Goal: Task Accomplishment & Management: Complete application form

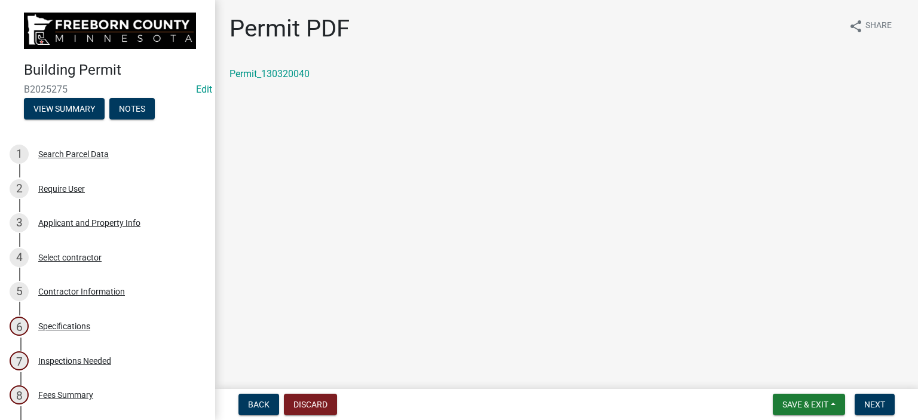
scroll to position [40, 0]
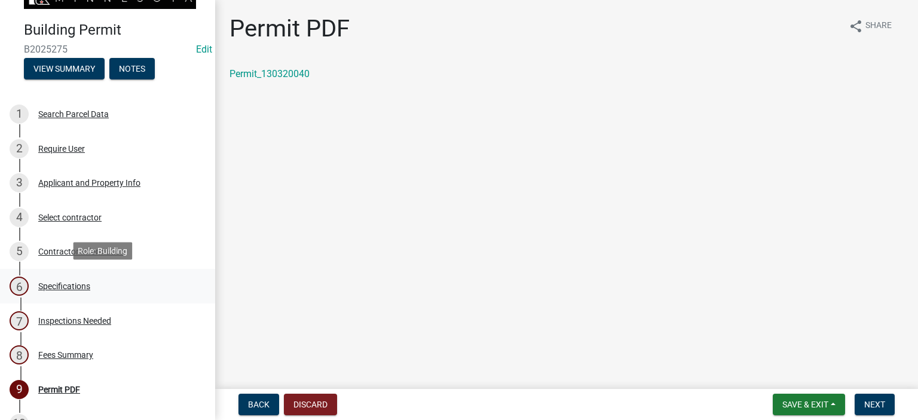
click at [77, 286] on div "Specifications" at bounding box center [64, 286] width 52 height 8
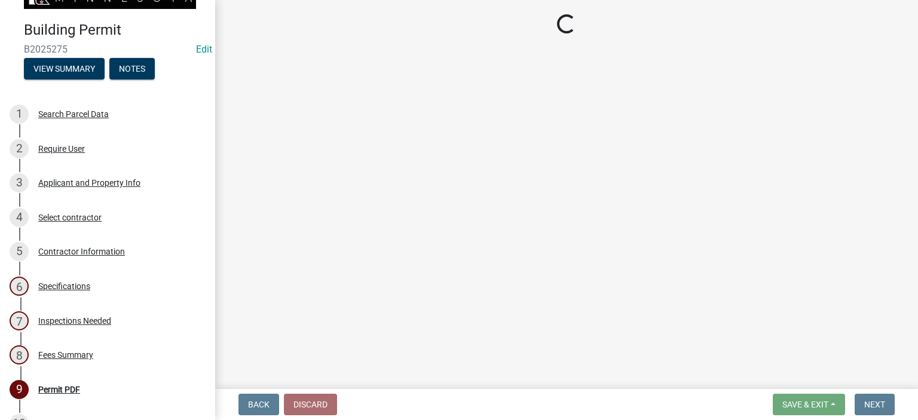
select select "cf5e982a-8fde-449d-bcd8-be8cdfb99374"
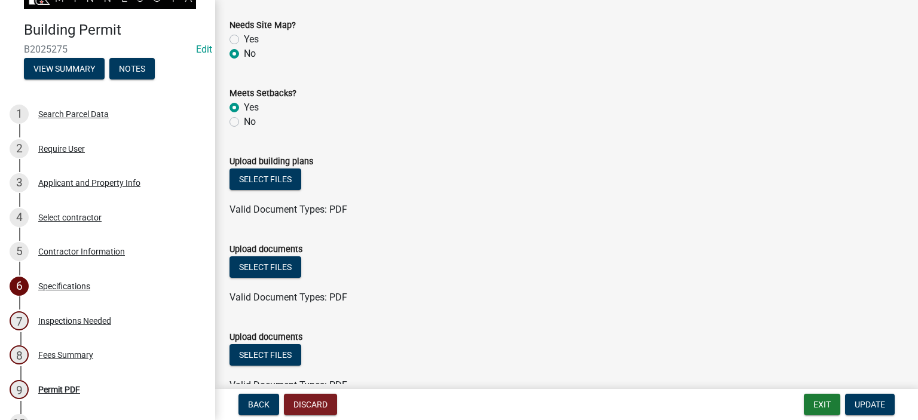
scroll to position [1375, 0]
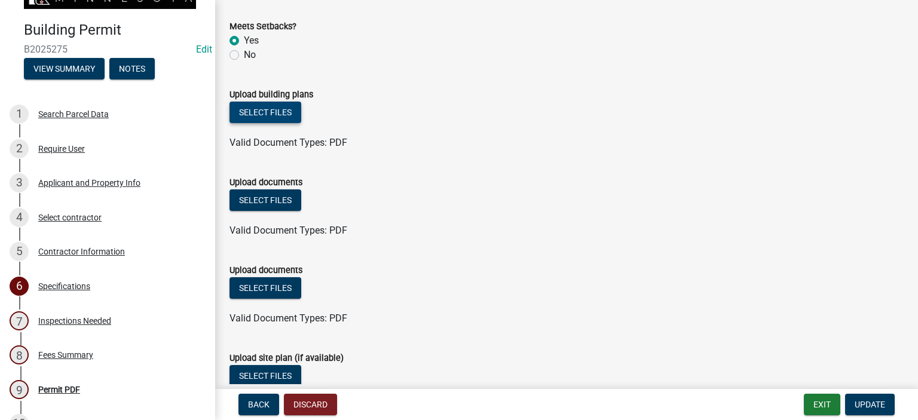
click at [254, 107] on button "Select files" at bounding box center [266, 113] width 72 height 22
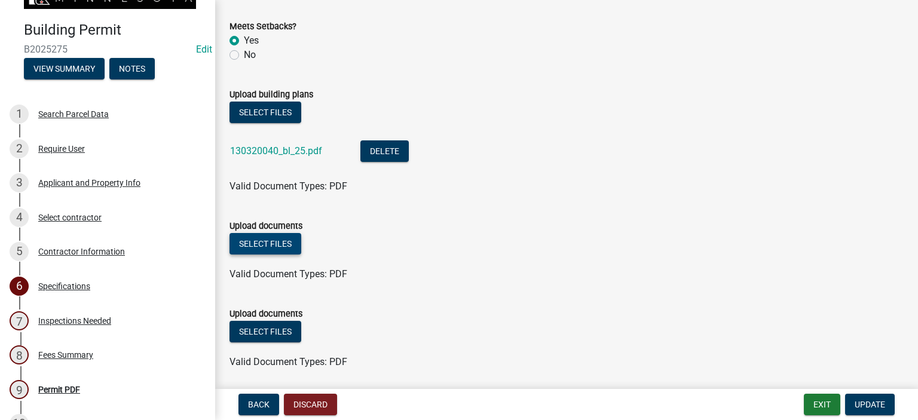
click at [271, 246] on button "Select files" at bounding box center [266, 244] width 72 height 22
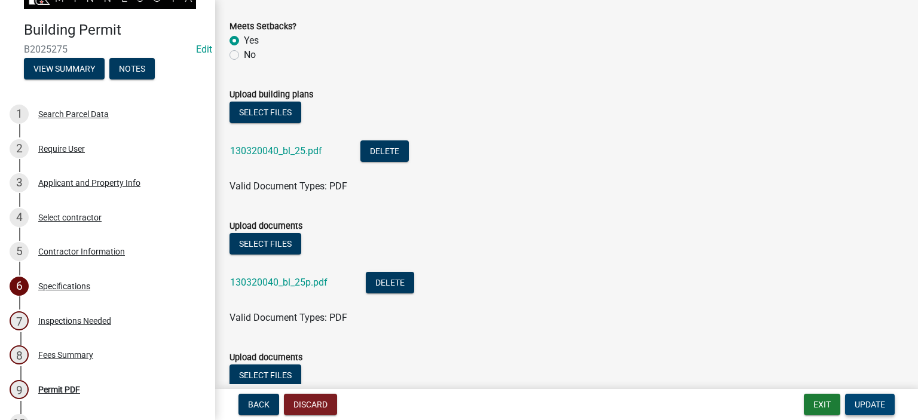
click at [870, 406] on span "Update" at bounding box center [870, 405] width 30 height 10
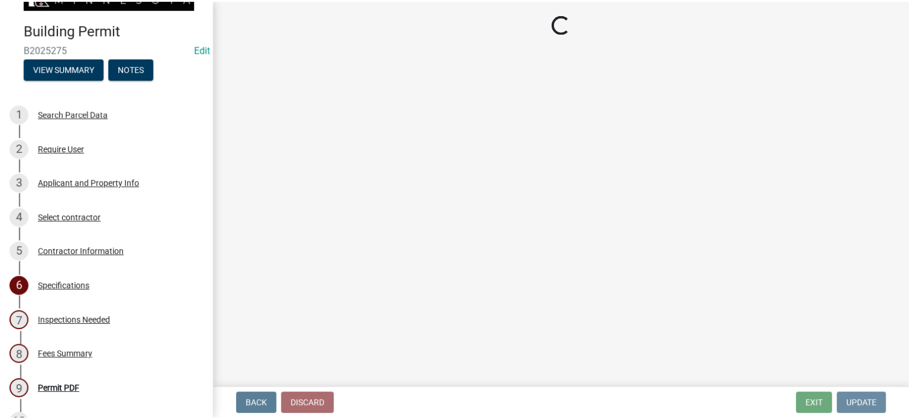
scroll to position [0, 0]
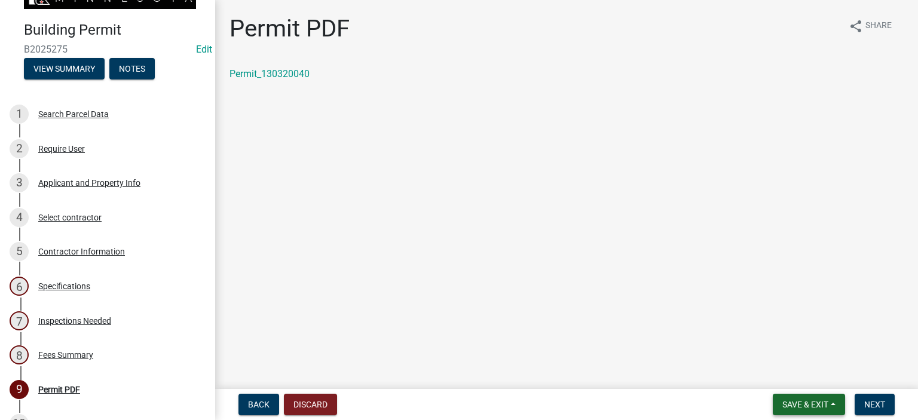
click at [799, 408] on span "Save & Exit" at bounding box center [805, 405] width 46 height 10
click at [800, 376] on button "Save & Exit" at bounding box center [798, 373] width 96 height 29
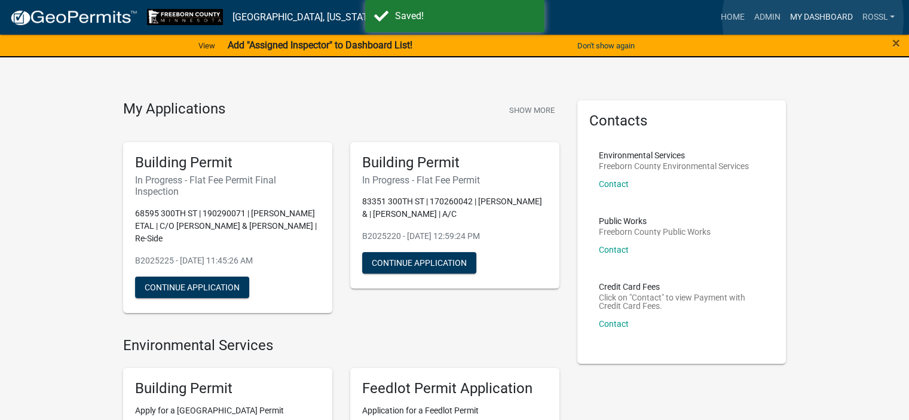
click at [813, 19] on link "My Dashboard" at bounding box center [821, 17] width 72 height 23
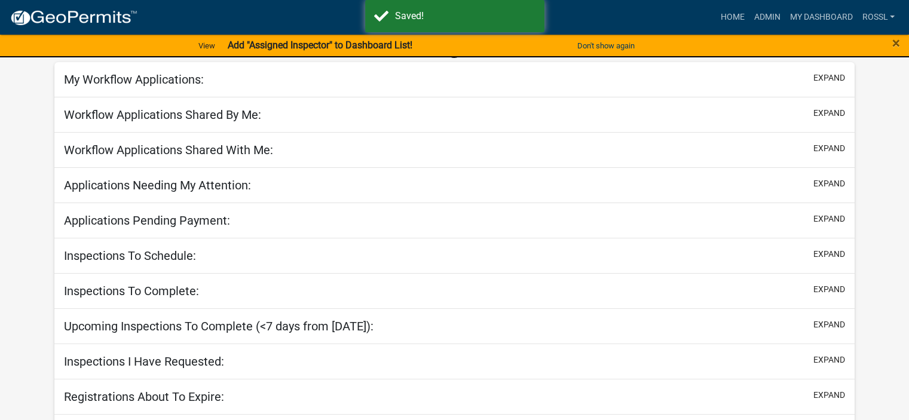
scroll to position [104, 0]
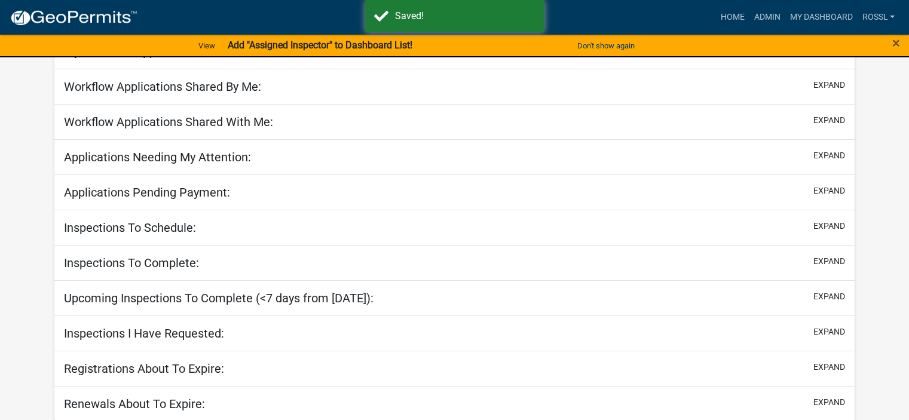
select select "2: 50"
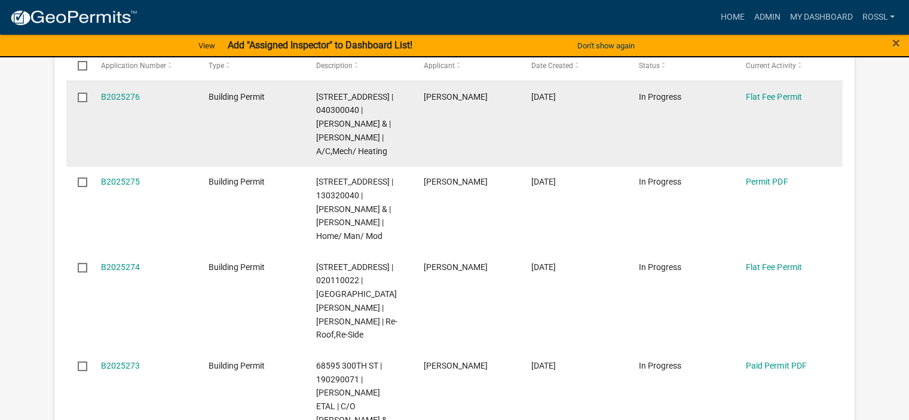
scroll to position [403, 0]
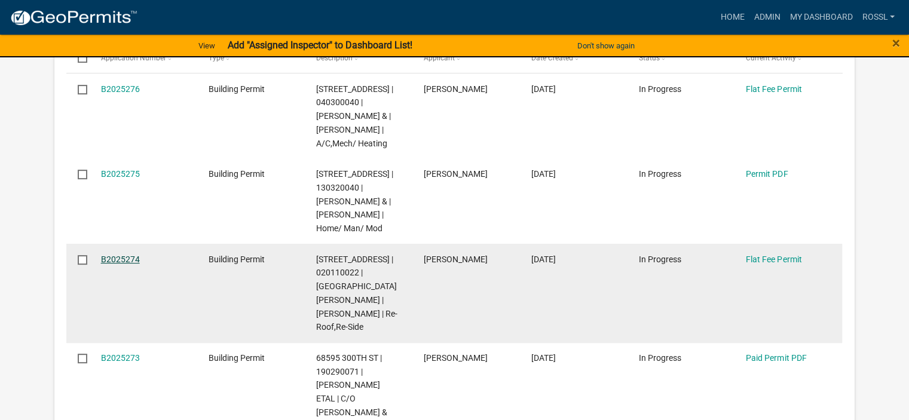
click at [126, 256] on link "B2025274" at bounding box center [120, 260] width 39 height 10
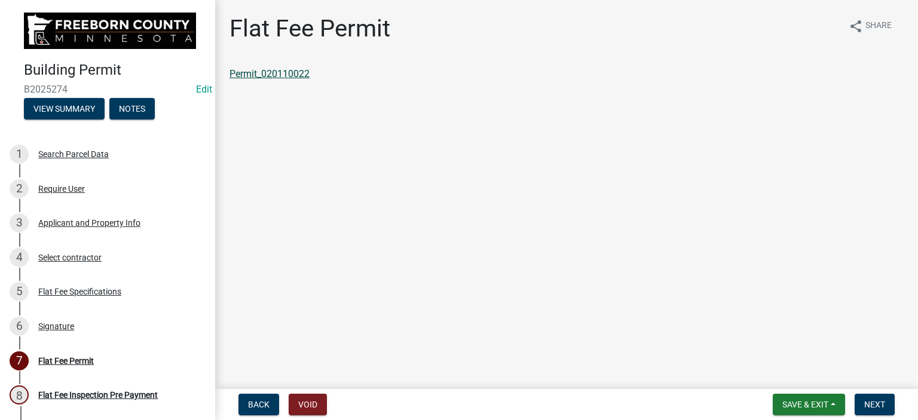
click at [308, 72] on link "Permit_020110022" at bounding box center [270, 73] width 80 height 11
click at [829, 401] on button "Save & Exit" at bounding box center [809, 405] width 72 height 22
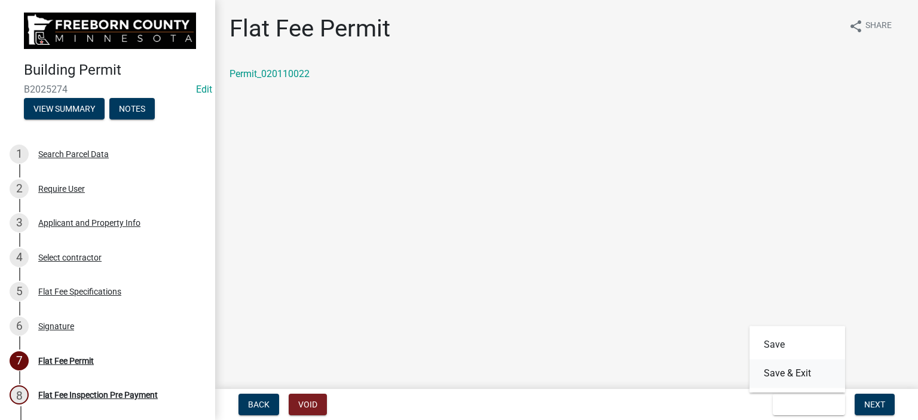
click at [791, 372] on button "Save & Exit" at bounding box center [798, 373] width 96 height 29
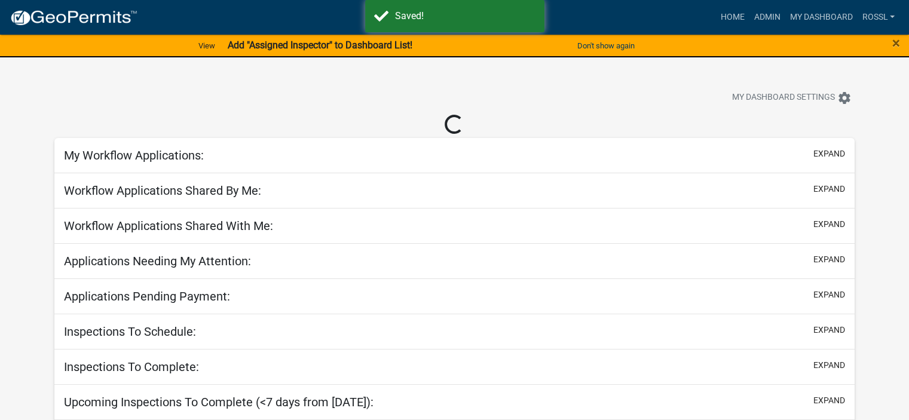
select select "2: 50"
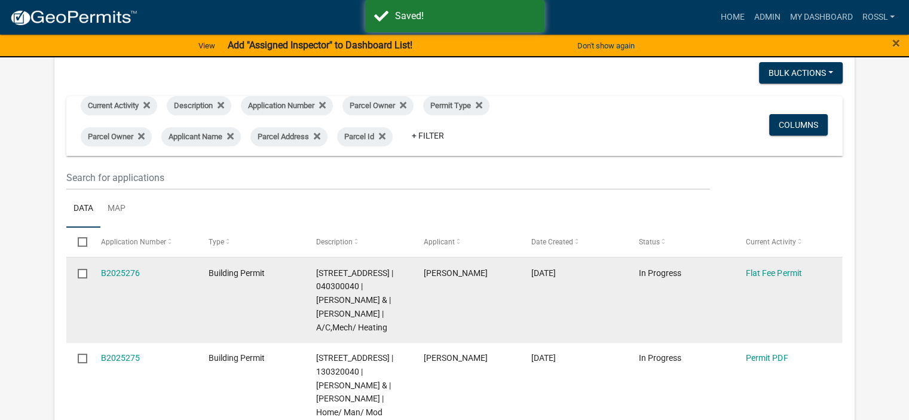
scroll to position [239, 0]
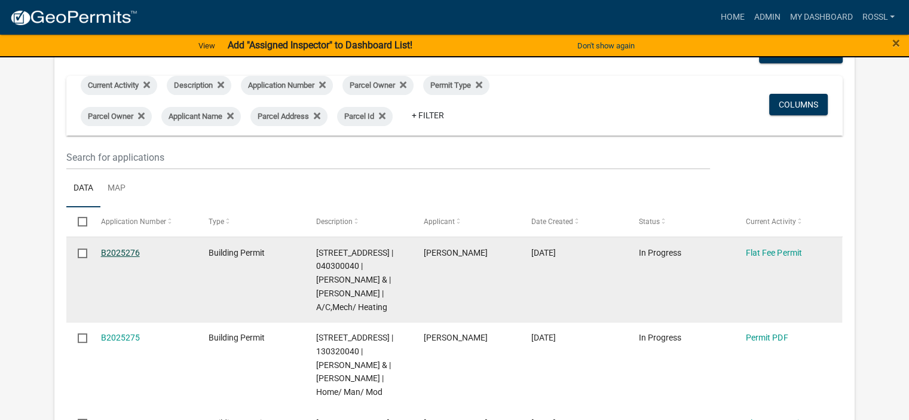
click at [129, 253] on link "B2025276" at bounding box center [120, 253] width 39 height 10
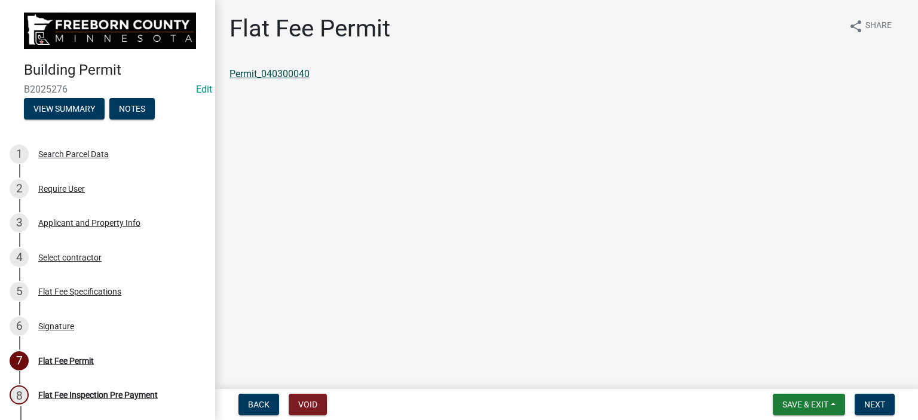
click at [267, 74] on link "Permit_040300040" at bounding box center [270, 73] width 80 height 11
click at [817, 401] on span "Save & Exit" at bounding box center [805, 405] width 46 height 10
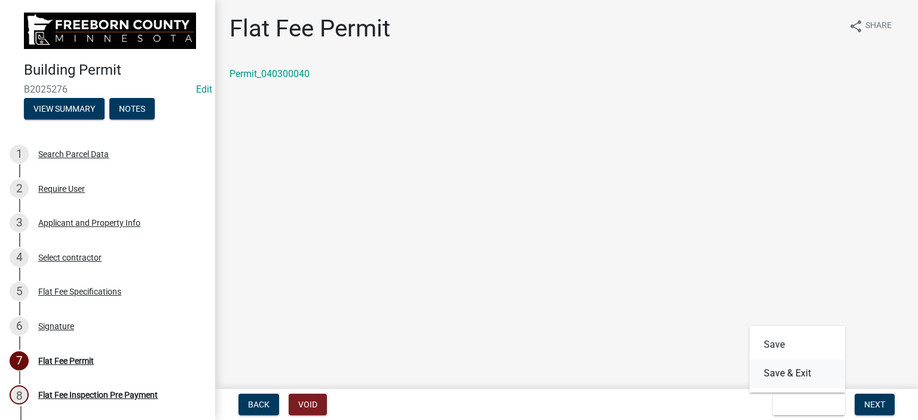
click at [807, 370] on button "Save & Exit" at bounding box center [798, 373] width 96 height 29
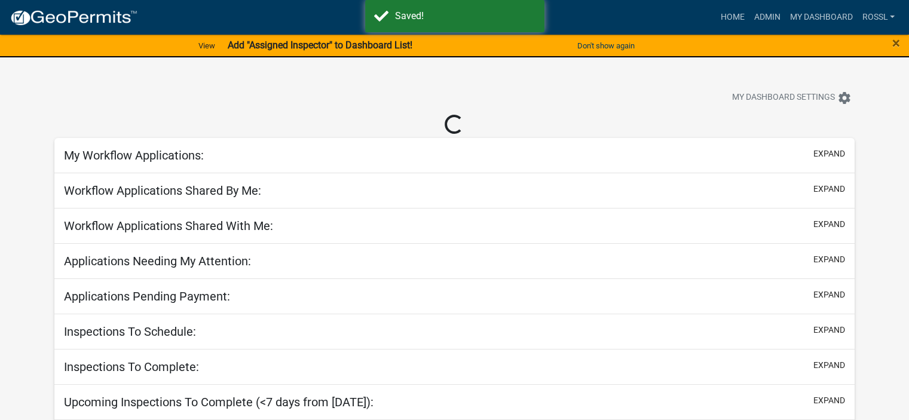
select select "2: 50"
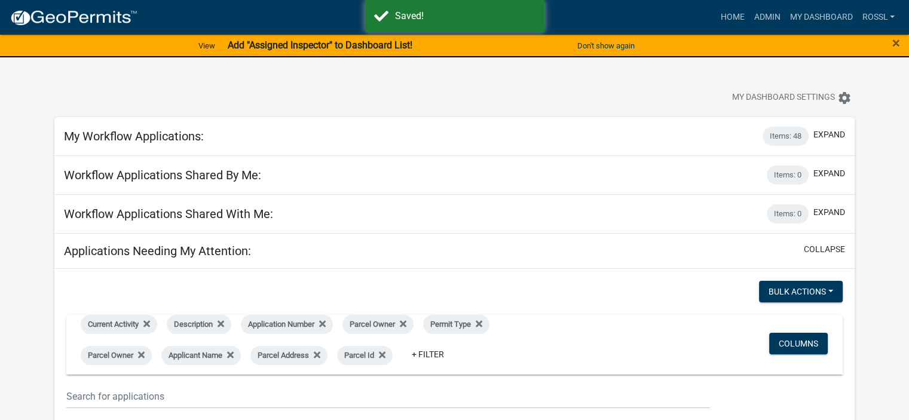
scroll to position [179, 0]
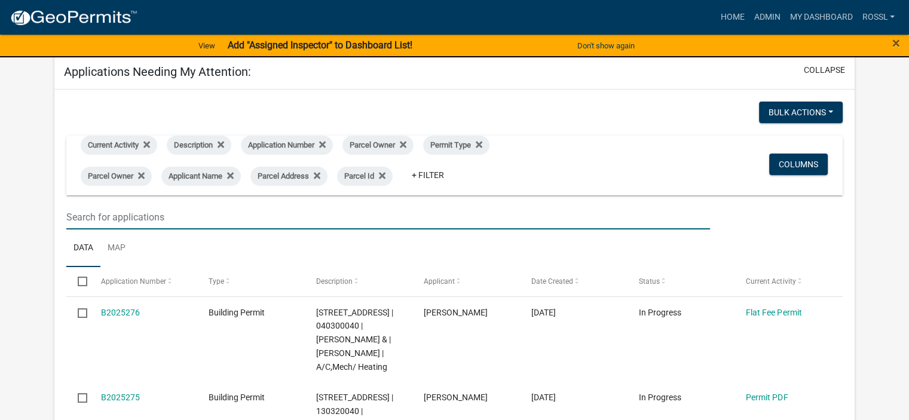
click at [173, 212] on input "text" at bounding box center [388, 217] width 644 height 25
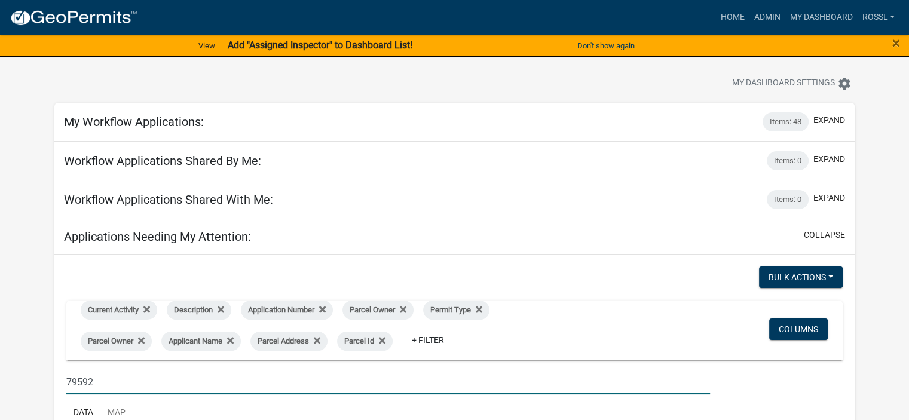
scroll to position [0, 0]
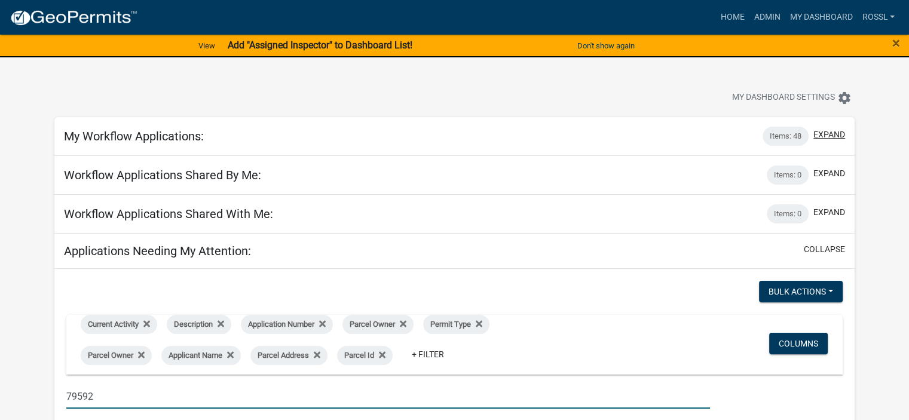
type input "79592"
click at [827, 139] on button "expand" at bounding box center [830, 135] width 32 height 13
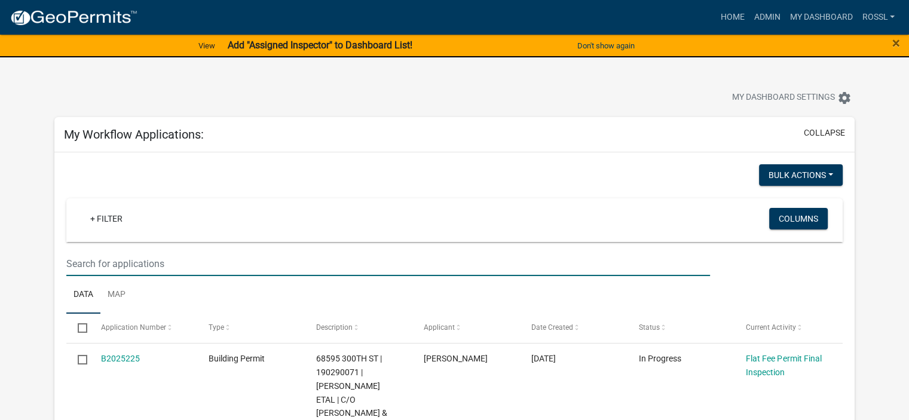
click at [130, 261] on input "text" at bounding box center [388, 264] width 644 height 25
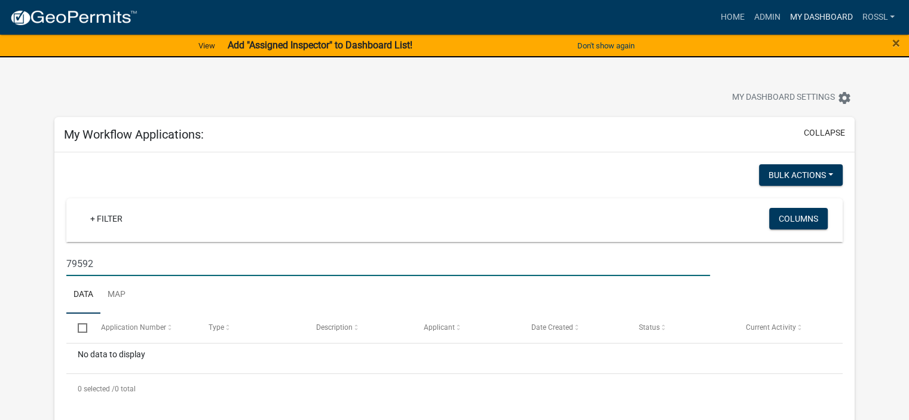
type input "79592"
click at [794, 14] on link "My Dashboard" at bounding box center [821, 17] width 72 height 23
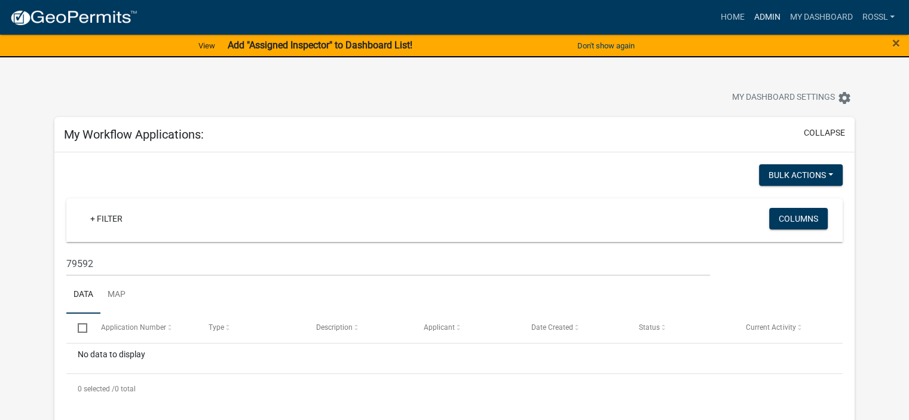
click at [759, 14] on link "Admin" at bounding box center [767, 17] width 36 height 23
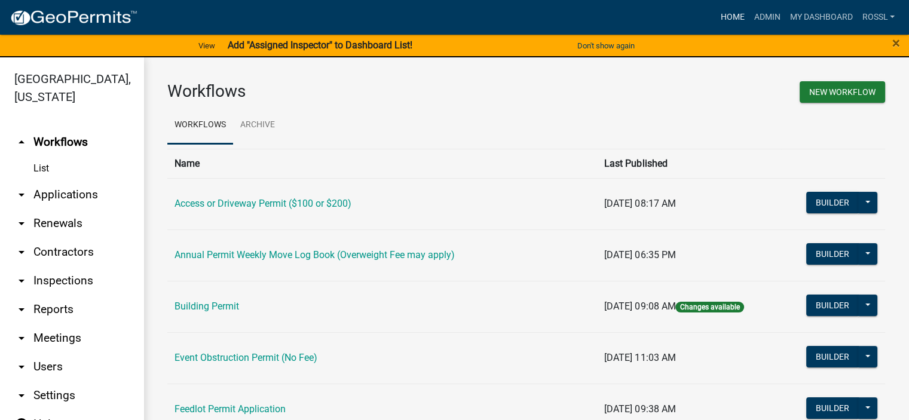
click at [737, 19] on link "Home" at bounding box center [732, 17] width 33 height 23
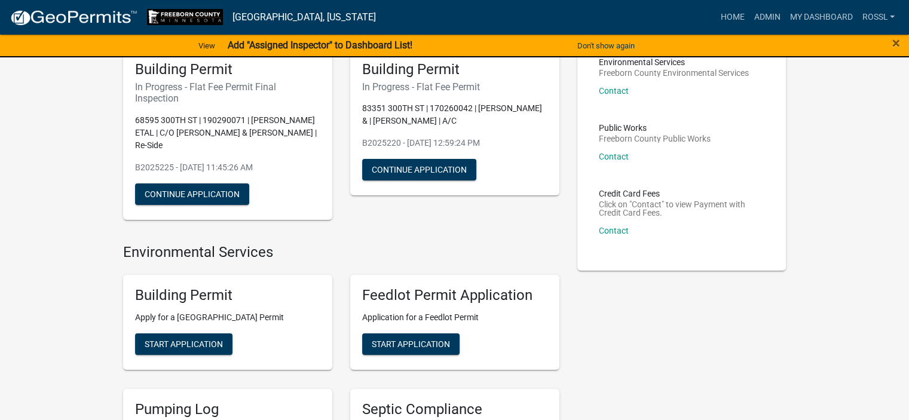
scroll to position [179, 0]
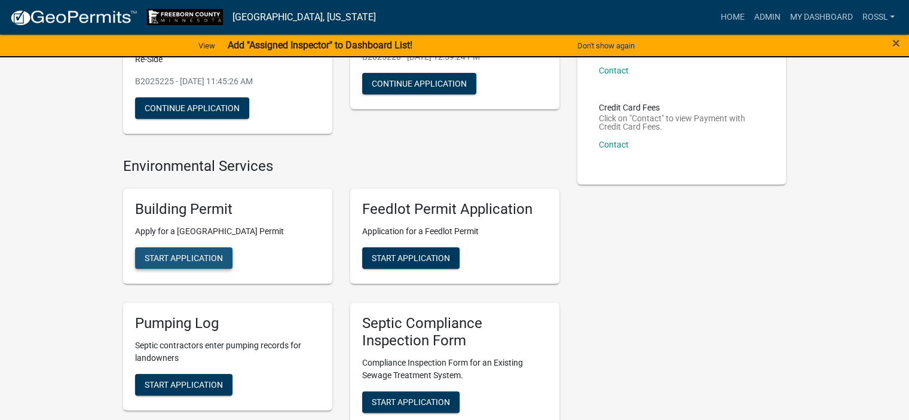
click at [166, 264] on button "Start Application" at bounding box center [183, 258] width 97 height 22
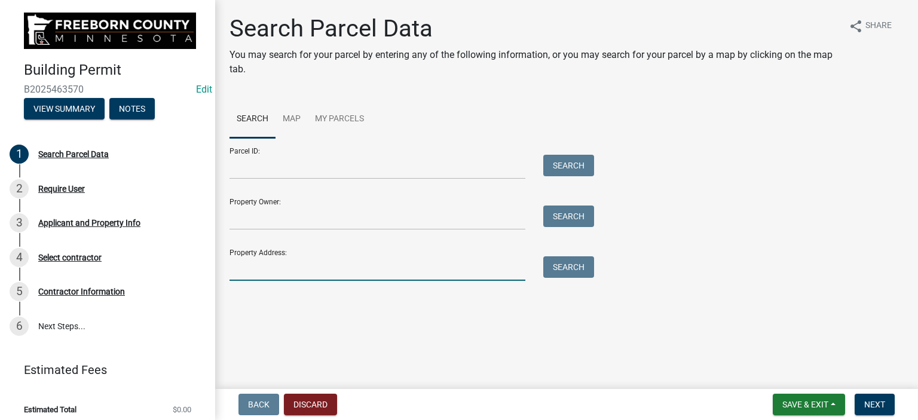
click at [268, 267] on input "Property Address:" at bounding box center [378, 268] width 296 height 25
type input "79592"
click at [591, 269] on button "Search" at bounding box center [568, 267] width 51 height 22
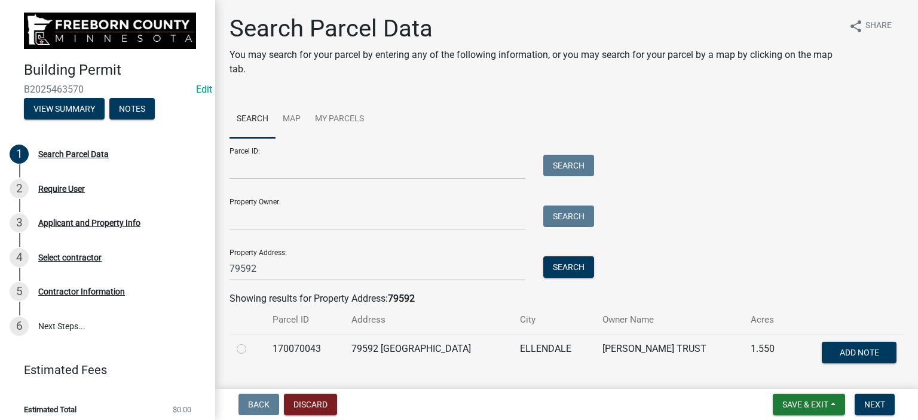
click at [251, 342] on label at bounding box center [251, 342] width 0 height 0
click at [251, 350] on input "radio" at bounding box center [255, 346] width 8 height 8
radio input "true"
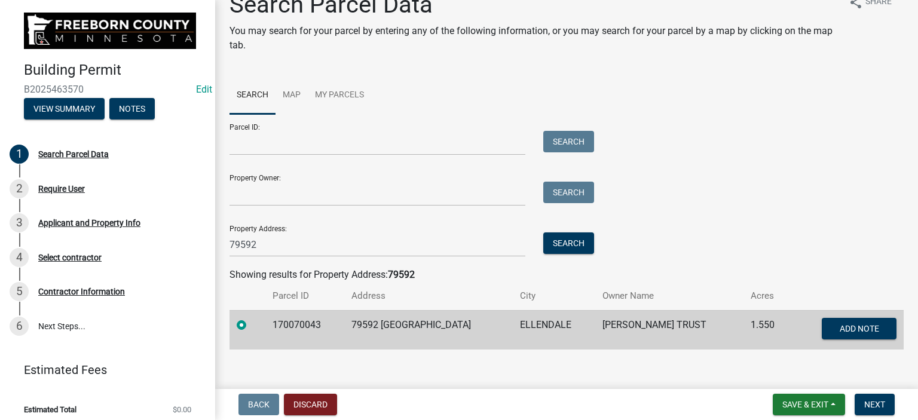
scroll to position [36, 0]
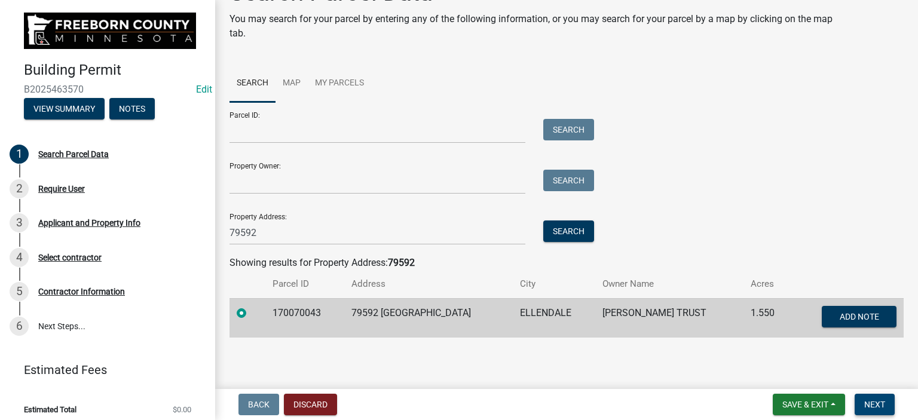
click at [869, 400] on span "Next" at bounding box center [874, 405] width 21 height 10
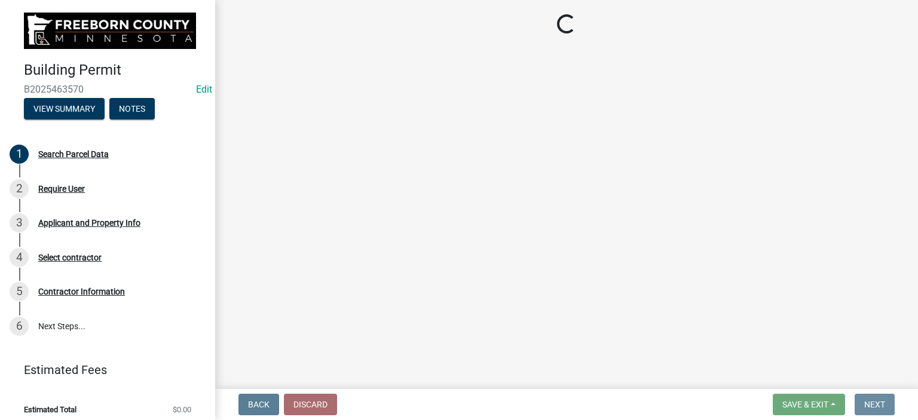
scroll to position [0, 0]
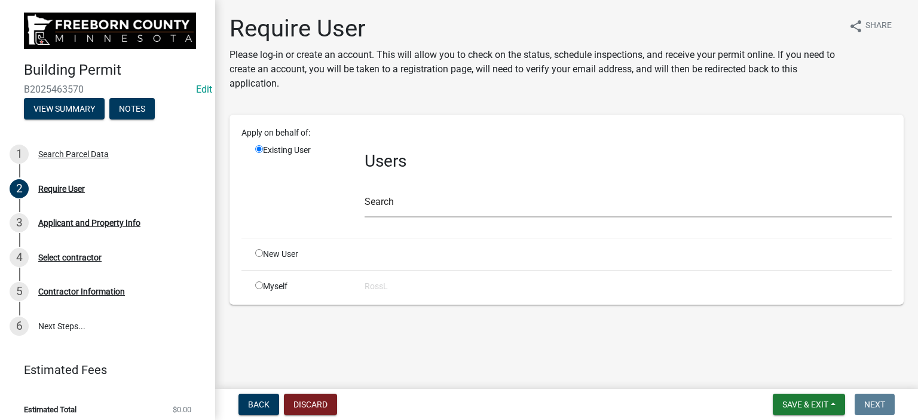
click at [261, 253] on input "radio" at bounding box center [259, 253] width 8 height 8
radio input "true"
radio input "false"
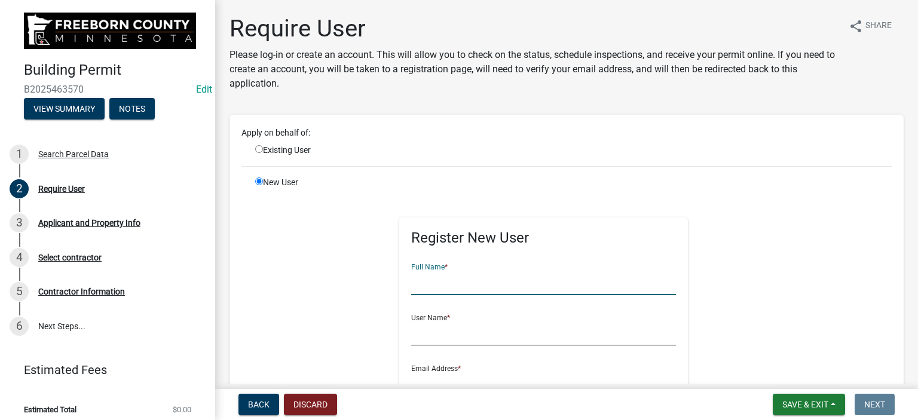
click at [440, 286] on input "text" at bounding box center [543, 283] width 265 height 25
type input "[PERSON_NAME]"
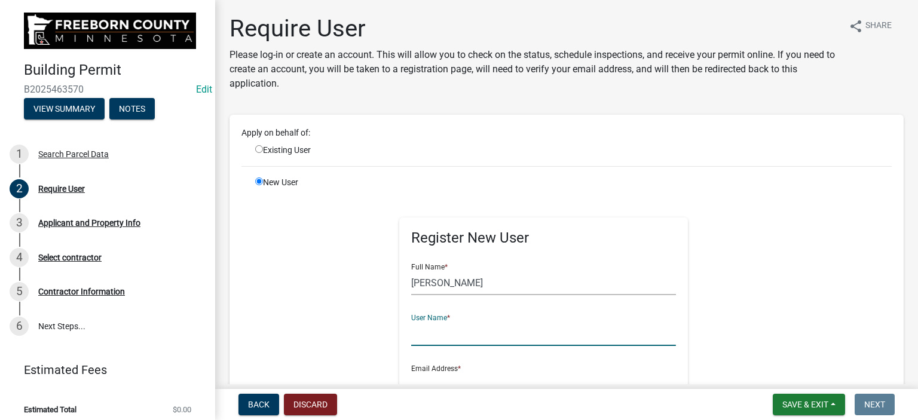
click at [419, 334] on input "text" at bounding box center [543, 334] width 265 height 25
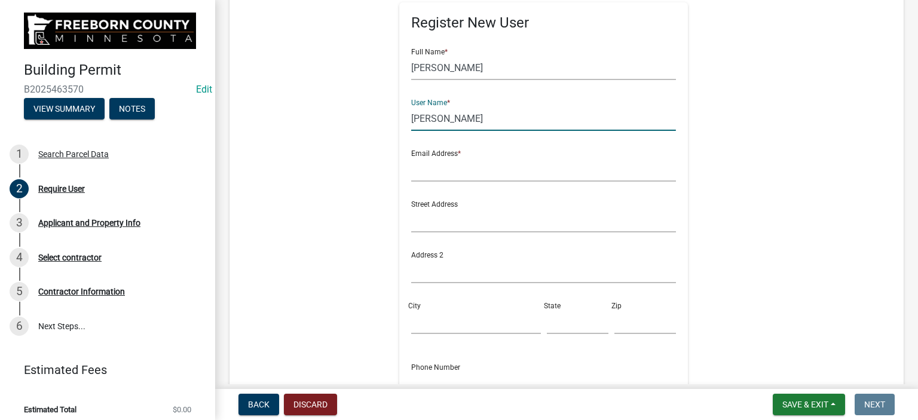
scroll to position [299, 0]
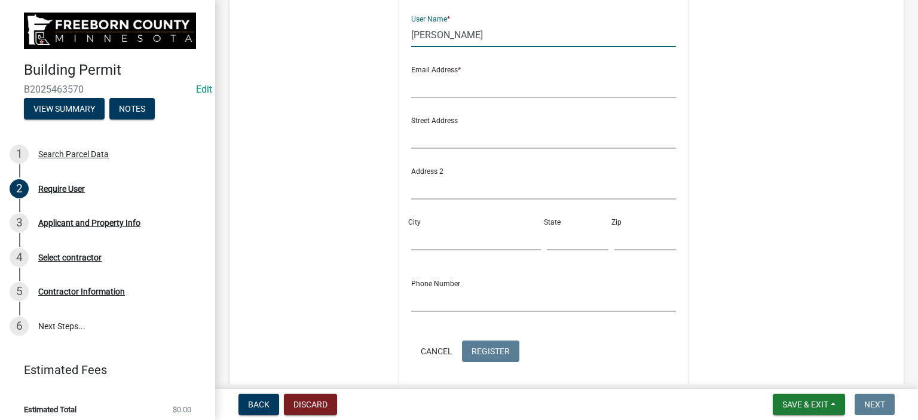
type input "[PERSON_NAME]"
click at [426, 85] on input "text" at bounding box center [543, 86] width 265 height 25
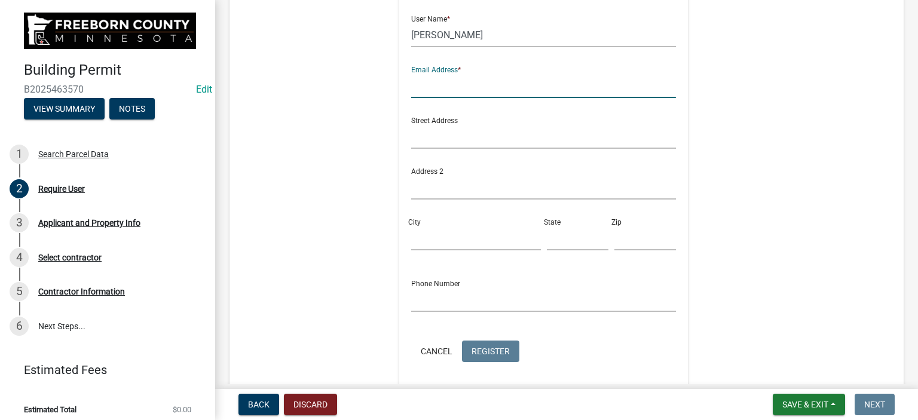
type input "[PERSON_NAME][EMAIL_ADDRESS][PERSON_NAME][DOMAIN_NAME][PERSON_NAME]"
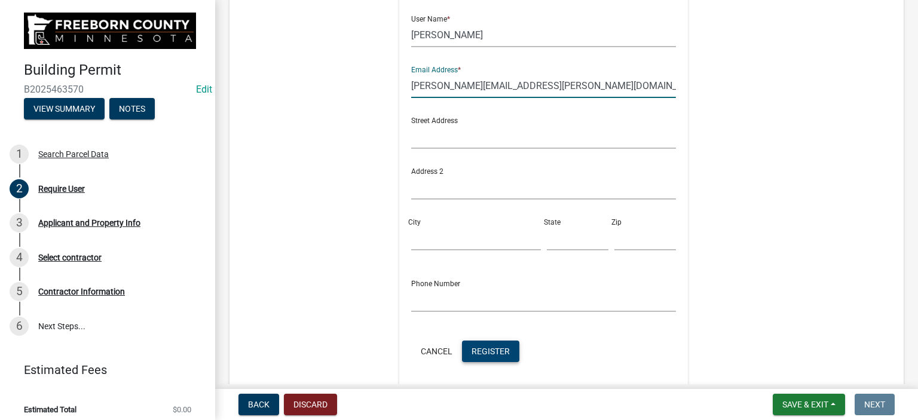
click at [500, 348] on span "Register" at bounding box center [491, 351] width 38 height 10
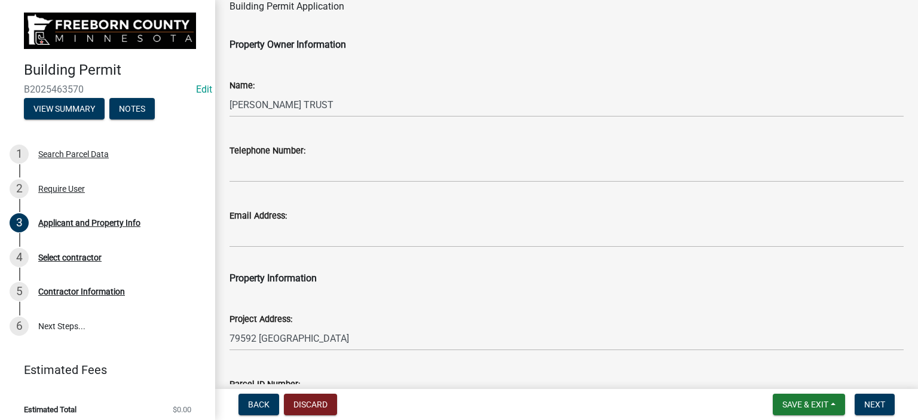
scroll to position [0, 0]
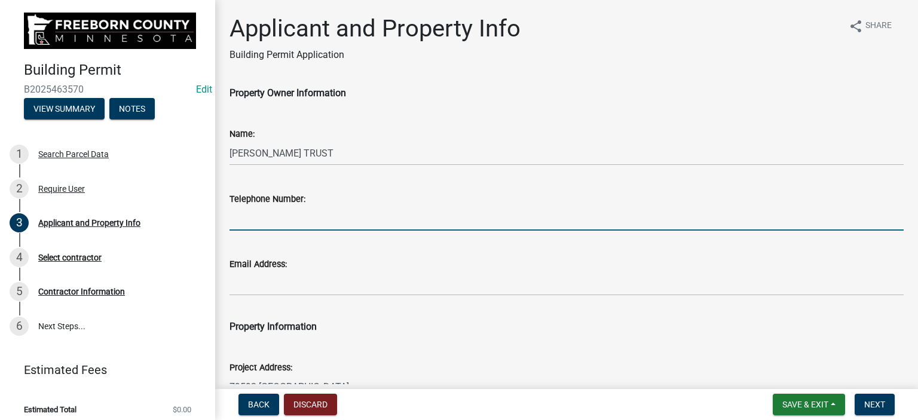
click at [280, 225] on input "Telephone Number:" at bounding box center [567, 218] width 674 height 25
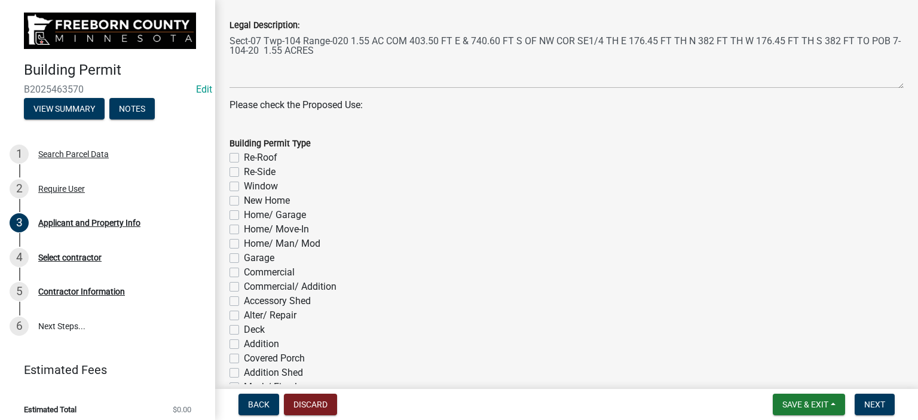
scroll to position [538, 0]
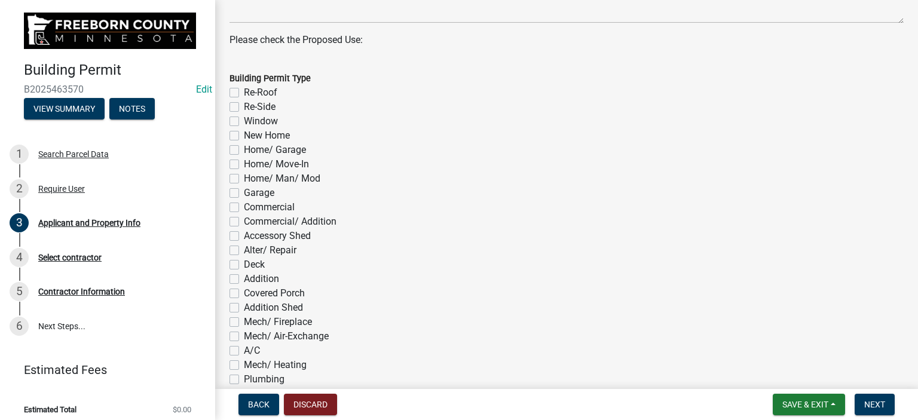
type input "[PHONE_NUMBER]"
click at [234, 255] on div "Alter/ Repair" at bounding box center [567, 250] width 674 height 14
click at [244, 250] on label "Alter/ Repair" at bounding box center [270, 250] width 53 height 14
click at [244, 250] on input "Alter/ Repair" at bounding box center [248, 247] width 8 height 8
checkbox input "true"
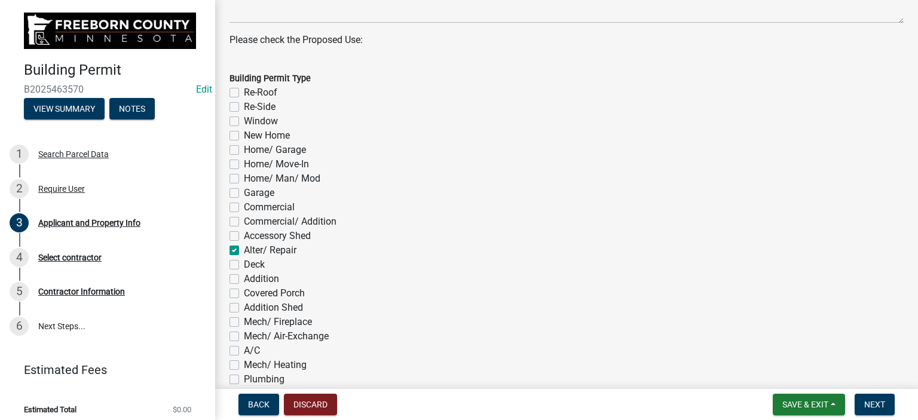
checkbox input "false"
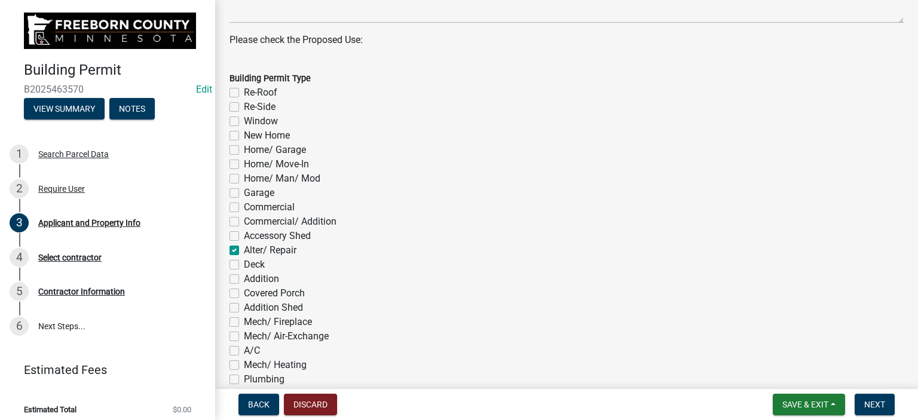
checkbox input "false"
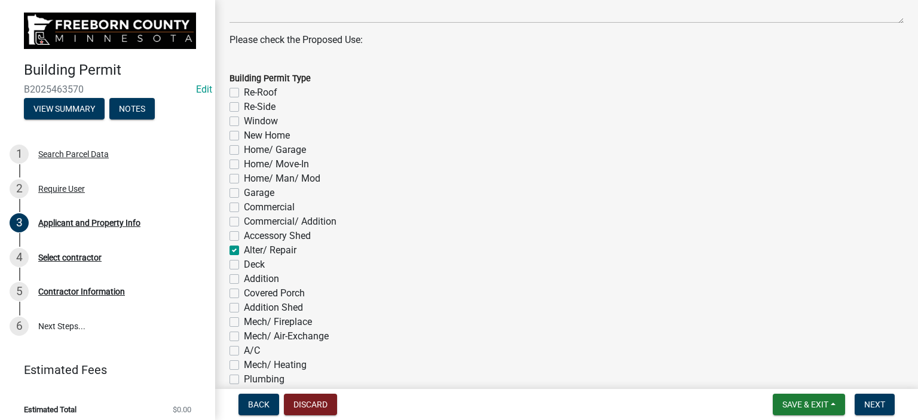
checkbox input "false"
checkbox input "true"
checkbox input "false"
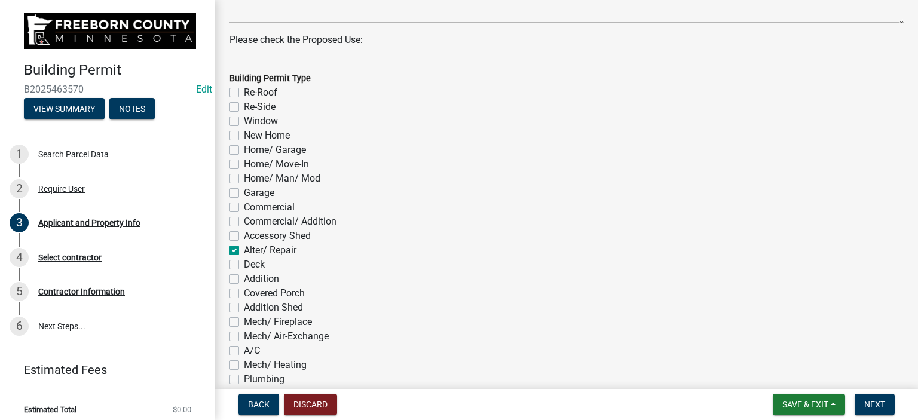
checkbox input "false"
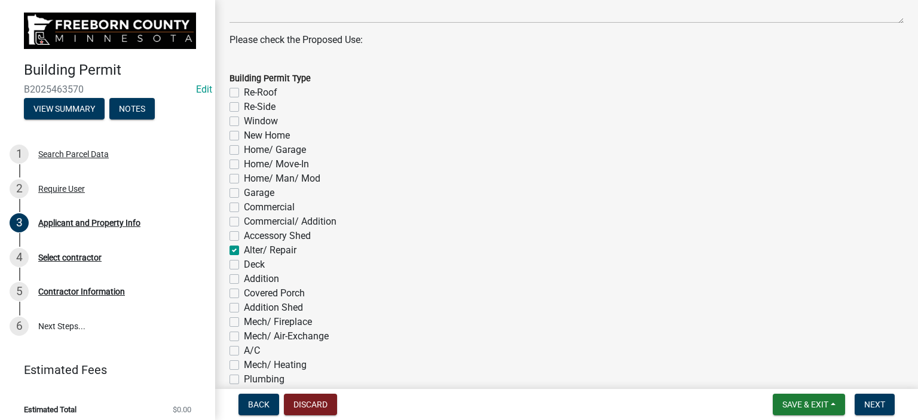
checkbox input "false"
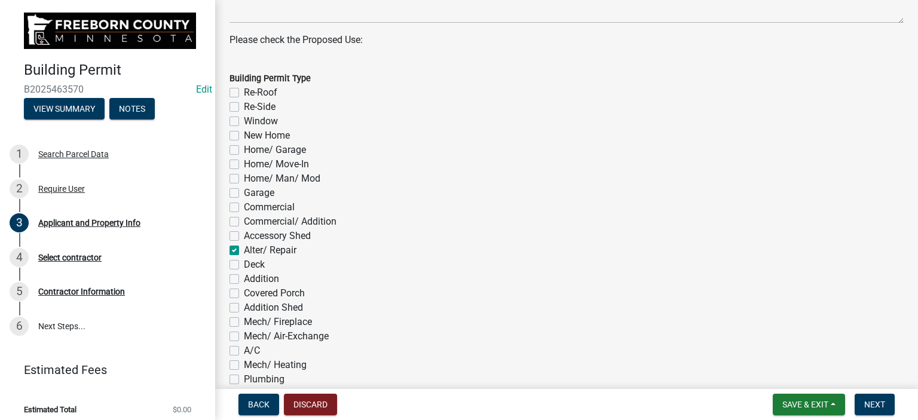
checkbox input "false"
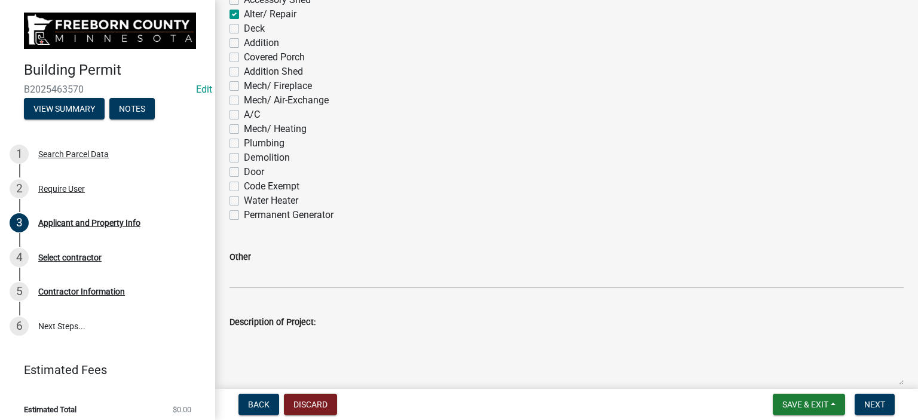
scroll to position [831, 0]
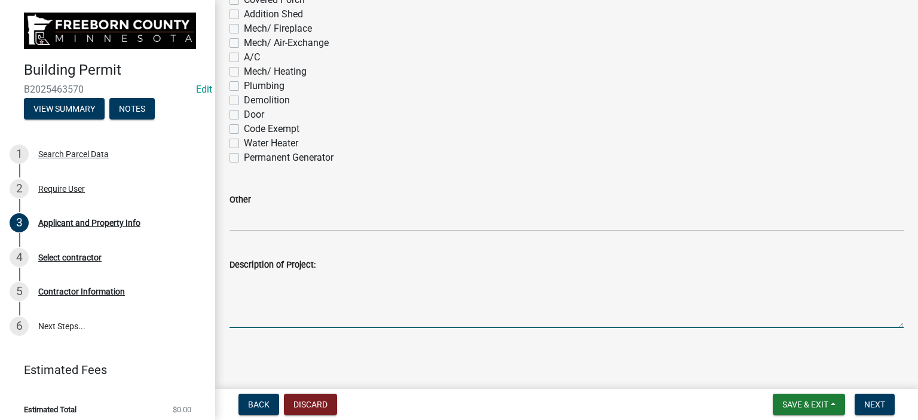
click at [256, 319] on textarea "Description of Project:" at bounding box center [567, 300] width 674 height 56
click at [319, 282] on textarea "New walk-in shower" at bounding box center [567, 300] width 674 height 56
type textarea "New walk-in shower"
click at [868, 401] on span "Next" at bounding box center [874, 405] width 21 height 10
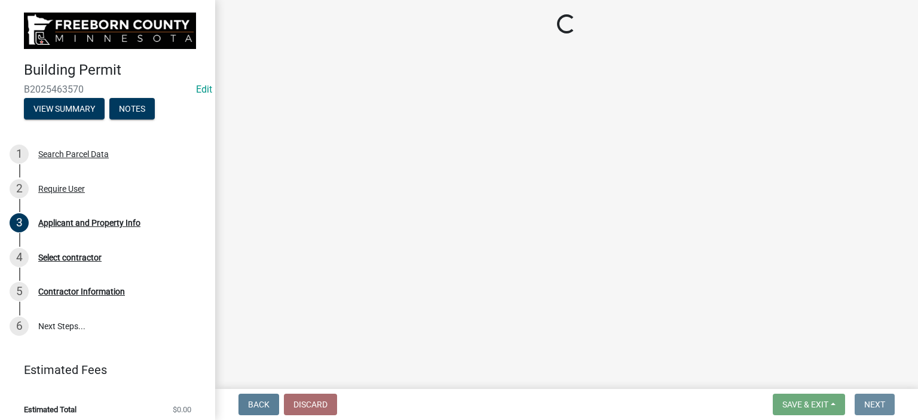
scroll to position [0, 0]
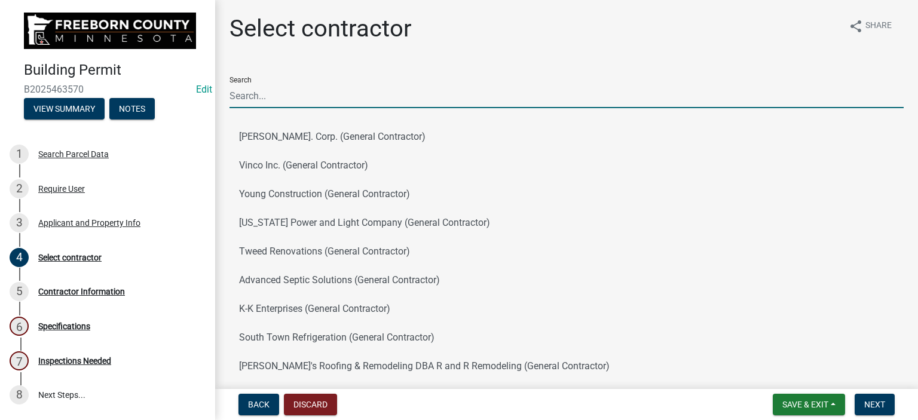
click at [252, 99] on input "Search" at bounding box center [567, 96] width 674 height 25
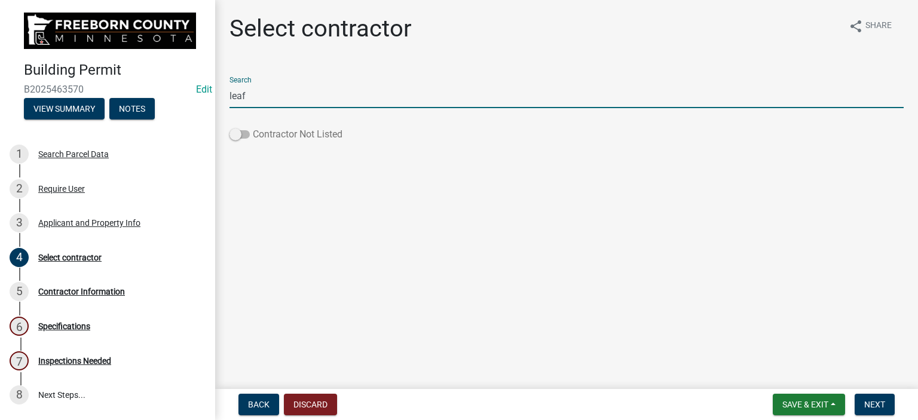
type input "leaf"
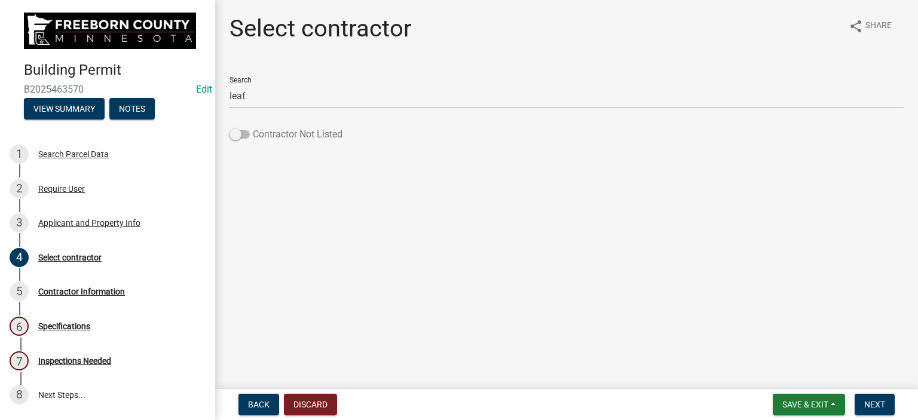
click at [258, 136] on label "Contractor Not Listed" at bounding box center [286, 134] width 113 height 14
click at [253, 127] on input "Contractor Not Listed" at bounding box center [253, 127] width 0 height 0
click at [876, 405] on span "Next" at bounding box center [874, 405] width 21 height 10
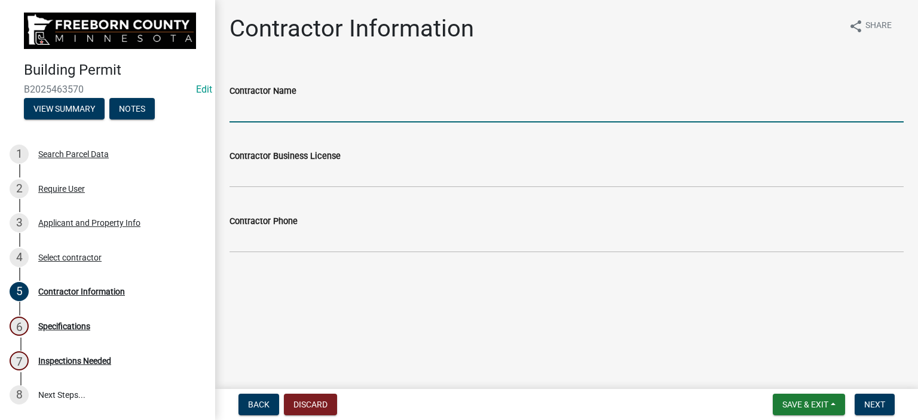
click at [250, 114] on input "Contractor Name" at bounding box center [567, 110] width 674 height 25
type input "Leaf Home Enhancements DBA Tundraland"
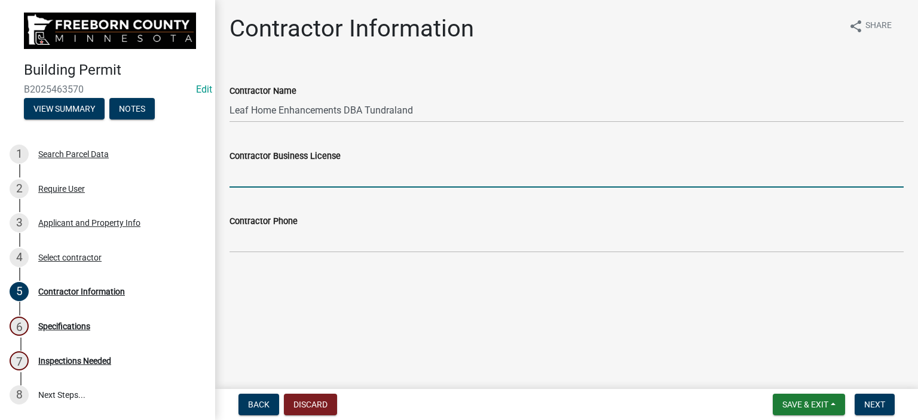
click at [268, 181] on input "Contractor Business License" at bounding box center [567, 175] width 674 height 25
type input "CR807085/ PC801983"
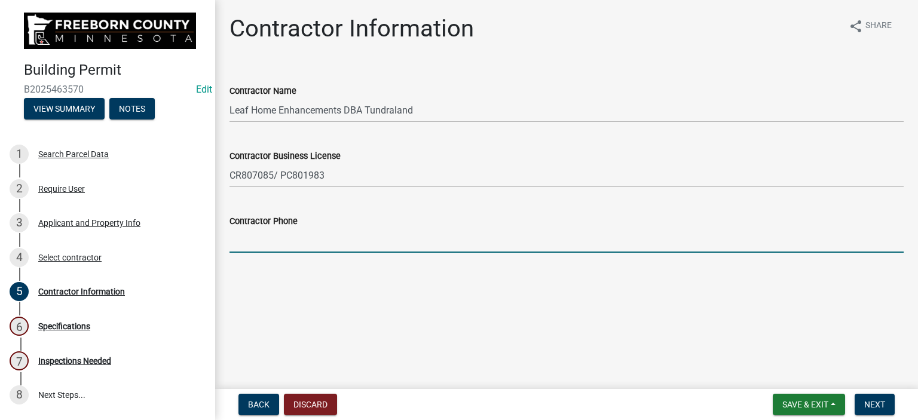
click at [289, 239] on input "Contractor Phone" at bounding box center [567, 240] width 674 height 25
click at [508, 294] on main "Contractor Information share Share Contractor Name Leaf Home Enhancements DBA T…" at bounding box center [566, 192] width 703 height 384
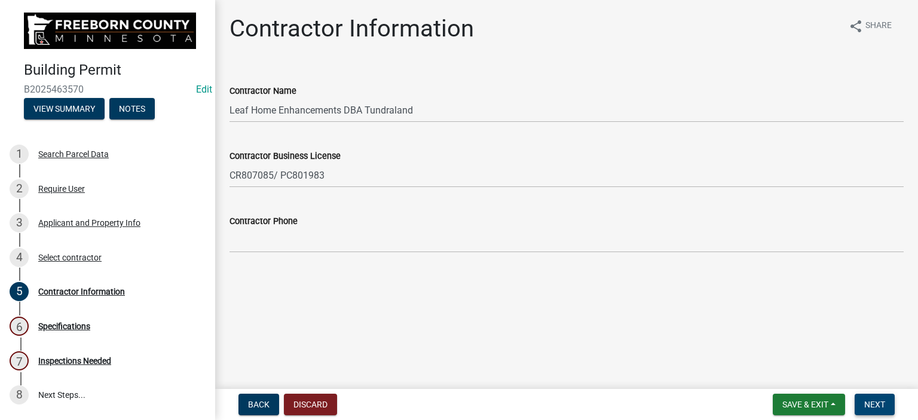
click at [885, 403] on button "Next" at bounding box center [875, 405] width 40 height 22
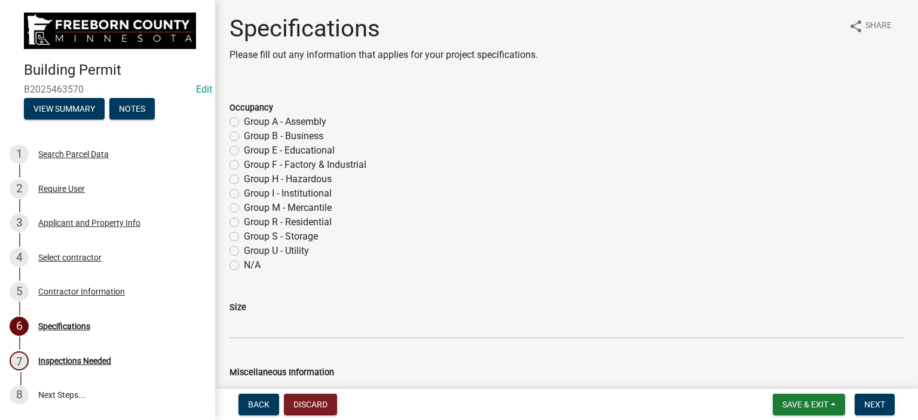
click at [244, 224] on label "Group R - Residential" at bounding box center [288, 222] width 88 height 14
click at [244, 223] on input "Group R - Residential" at bounding box center [248, 219] width 8 height 8
radio input "true"
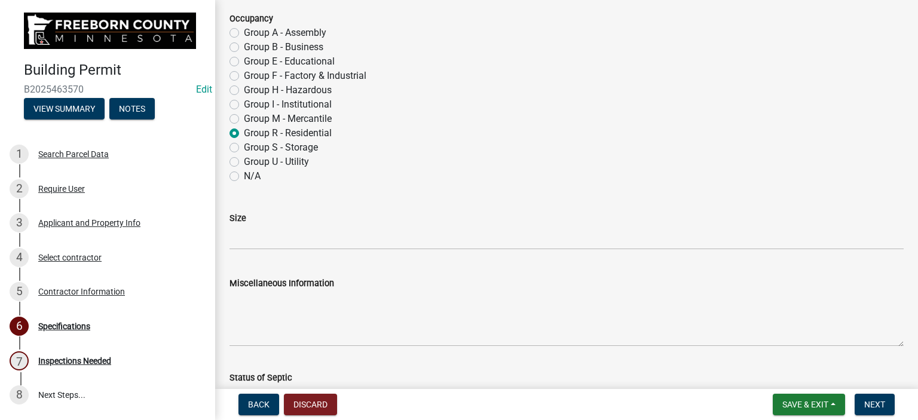
scroll to position [179, 0]
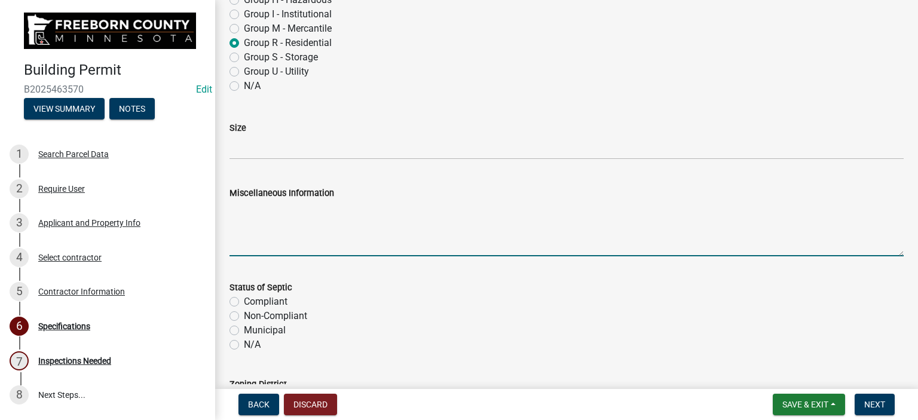
click at [266, 246] on textarea "Miscellaneous Information" at bounding box center [567, 228] width 674 height 56
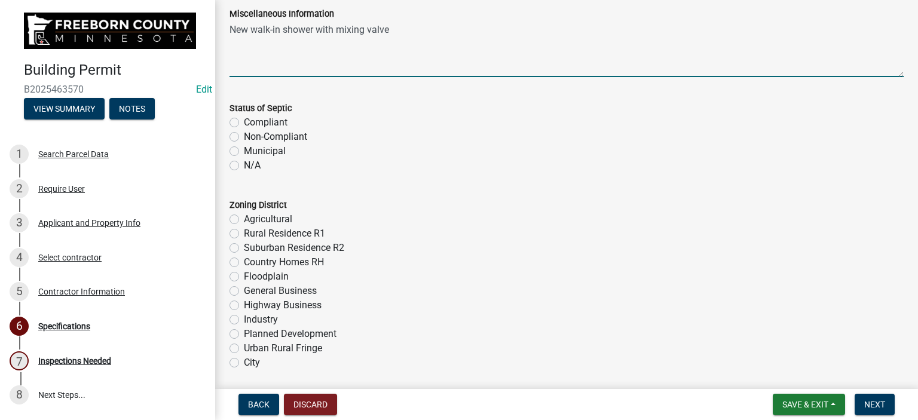
type textarea "New walk-in shower with mixing valve"
click at [244, 162] on label "N/A" at bounding box center [252, 165] width 17 height 14
click at [244, 162] on input "N/A" at bounding box center [248, 162] width 8 height 8
radio input "true"
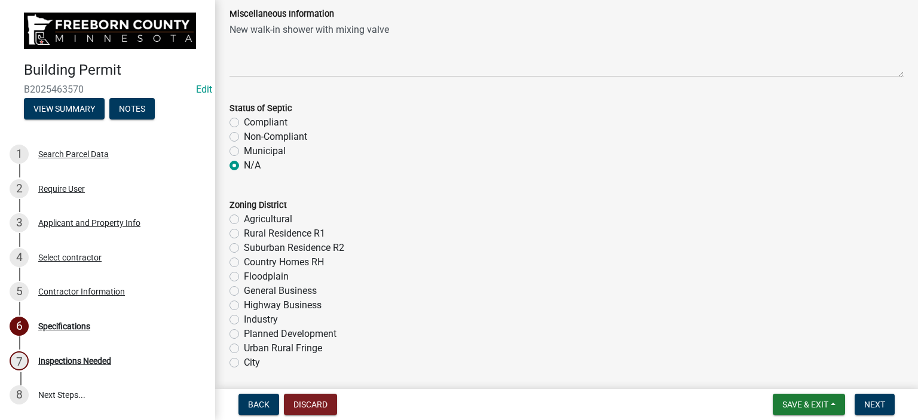
click at [244, 216] on label "Agricultural" at bounding box center [268, 219] width 48 height 14
click at [244, 216] on input "Agricultural" at bounding box center [248, 216] width 8 height 8
radio input "true"
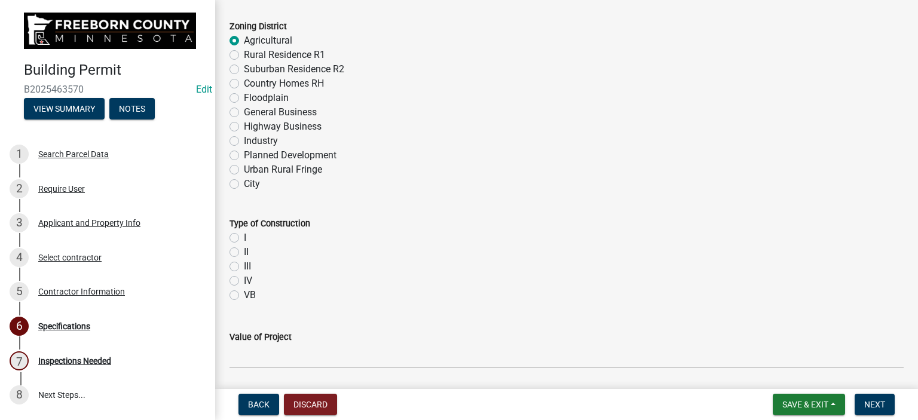
scroll to position [538, 0]
click at [244, 292] on label "VB" at bounding box center [250, 295] width 12 height 14
click at [244, 292] on input "VB" at bounding box center [248, 292] width 8 height 8
radio input "true"
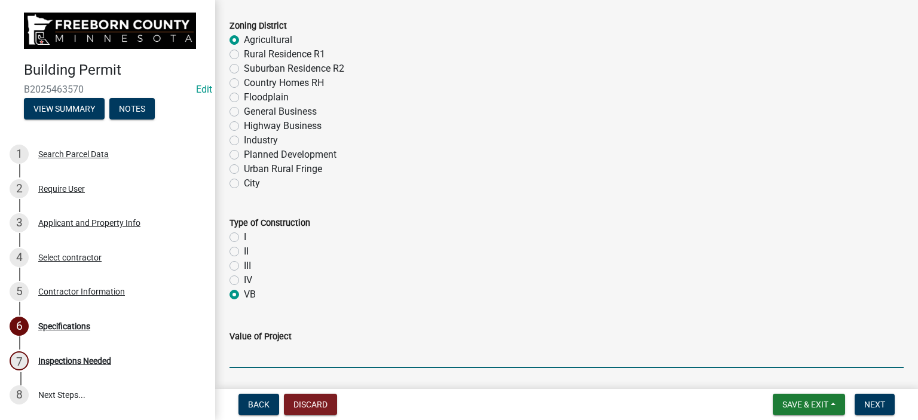
click at [258, 349] on input "text" at bounding box center [567, 356] width 674 height 25
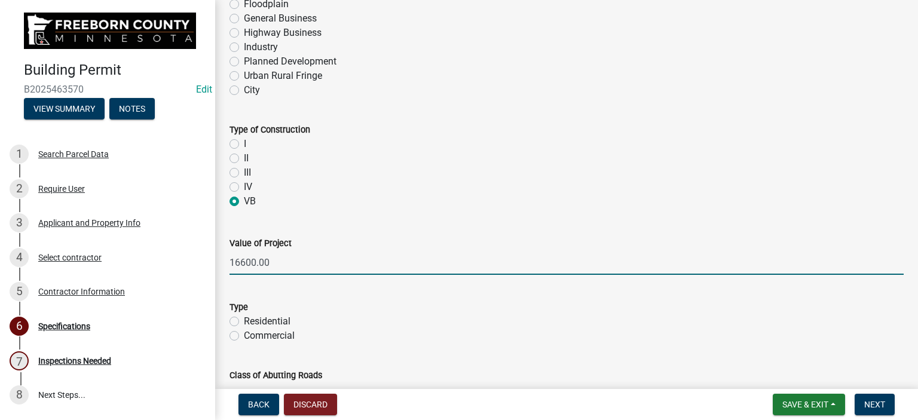
scroll to position [717, 0]
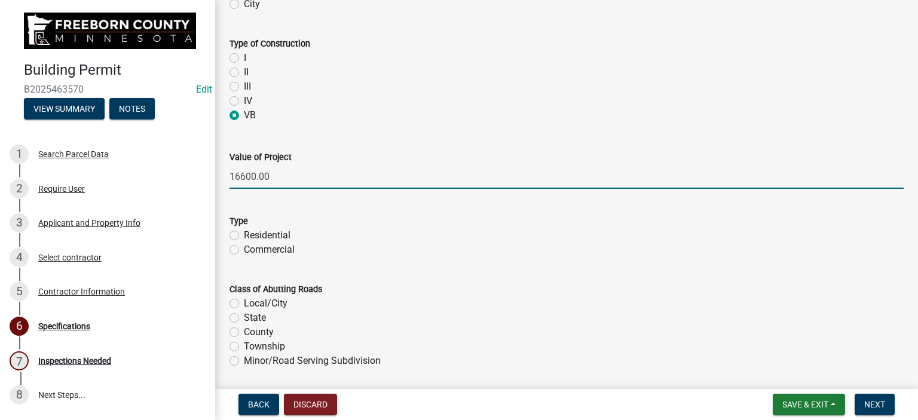
type input "16600"
click at [244, 234] on label "Residential" at bounding box center [267, 235] width 47 height 14
click at [244, 234] on input "Residential" at bounding box center [248, 232] width 8 height 8
radio input "true"
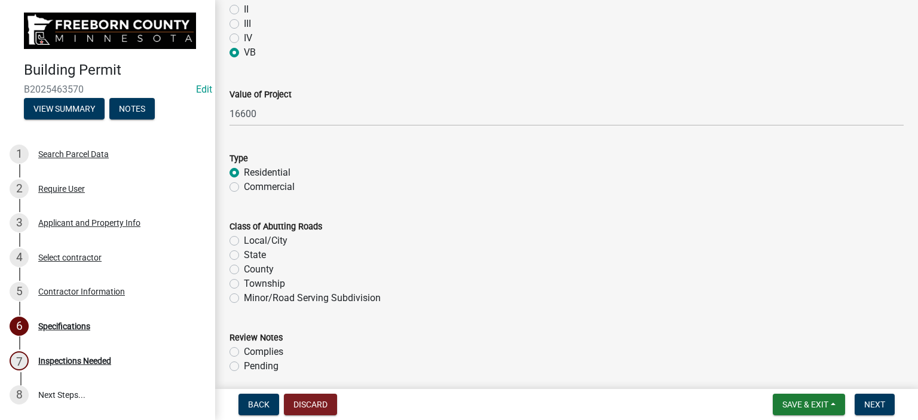
scroll to position [837, 0]
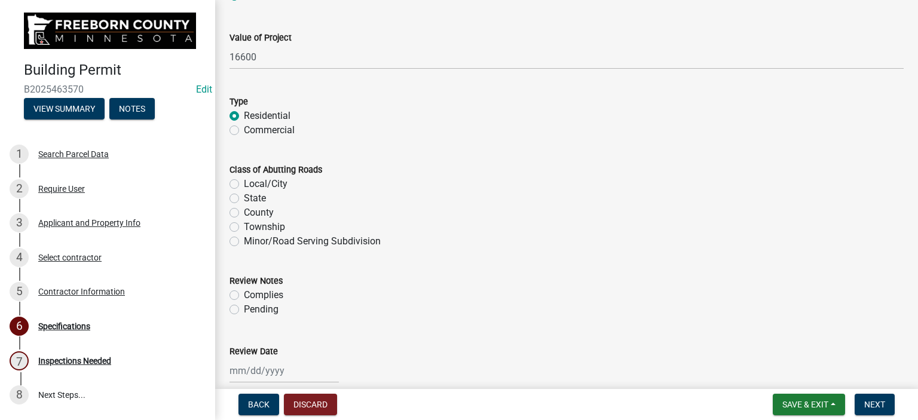
click at [244, 212] on label "County" at bounding box center [259, 213] width 30 height 14
click at [244, 212] on input "County" at bounding box center [248, 210] width 8 height 8
radio input "true"
click at [244, 296] on label "Complies" at bounding box center [263, 295] width 39 height 14
click at [244, 296] on input "Complies" at bounding box center [248, 292] width 8 height 8
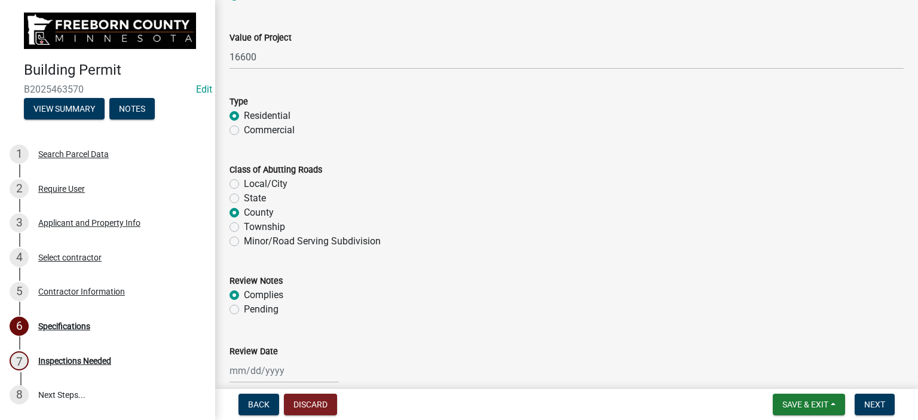
radio input "true"
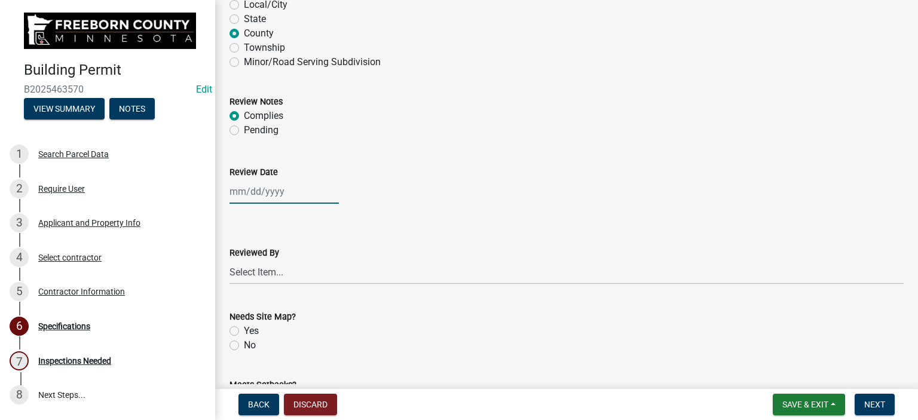
click at [249, 190] on div at bounding box center [284, 191] width 109 height 25
select select "8"
select select "2025"
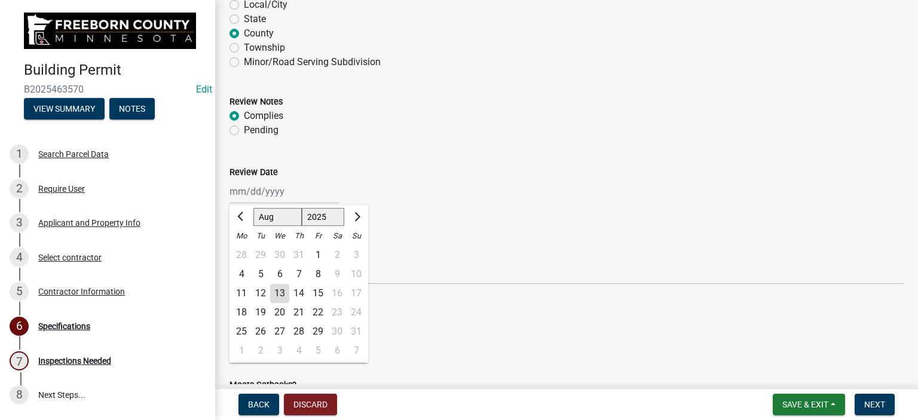
click at [282, 291] on div "13" at bounding box center [279, 293] width 19 height 19
type input "[DATE]"
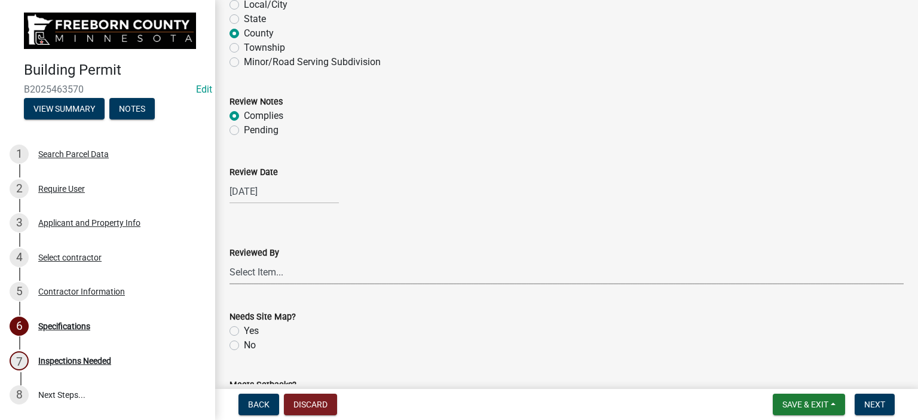
click at [264, 272] on select "Select Item... [PERSON_NAME] [PERSON_NAME] [PERSON_NAME] [PERSON_NAME] [PERSON_…" at bounding box center [567, 272] width 674 height 25
click at [230, 260] on select "Select Item... [PERSON_NAME] [PERSON_NAME] [PERSON_NAME] [PERSON_NAME] [PERSON_…" at bounding box center [567, 272] width 674 height 25
select select "cf5e982a-8fde-449d-bcd8-be8cdfb99374"
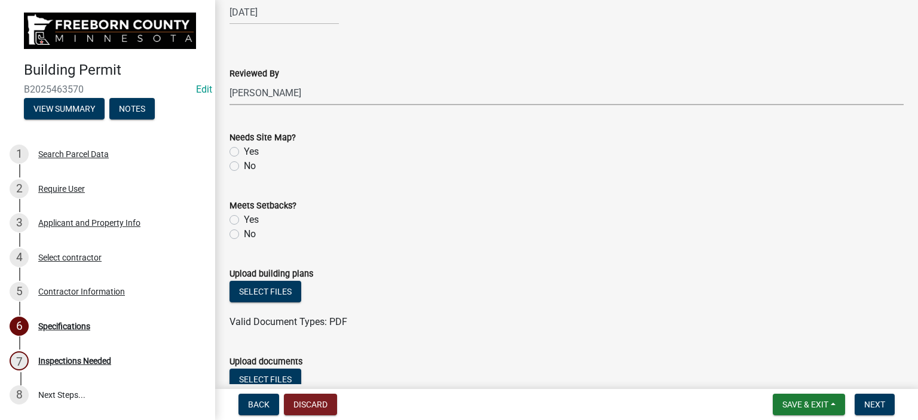
click at [244, 168] on label "No" at bounding box center [250, 166] width 12 height 14
click at [244, 167] on input "No" at bounding box center [248, 163] width 8 height 8
radio input "true"
drag, startPoint x: 236, startPoint y: 223, endPoint x: 275, endPoint y: 252, distance: 48.7
click at [244, 222] on label "Yes" at bounding box center [251, 220] width 15 height 14
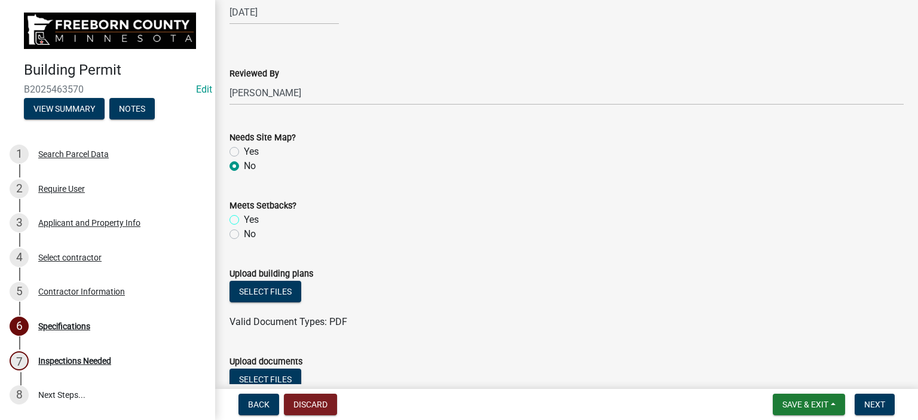
click at [244, 221] on input "Yes" at bounding box center [248, 217] width 8 height 8
radio input "true"
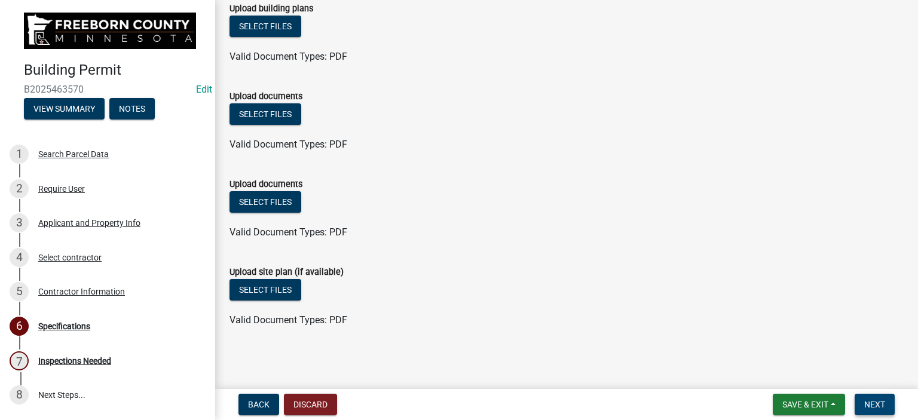
click at [881, 401] on span "Next" at bounding box center [874, 405] width 21 height 10
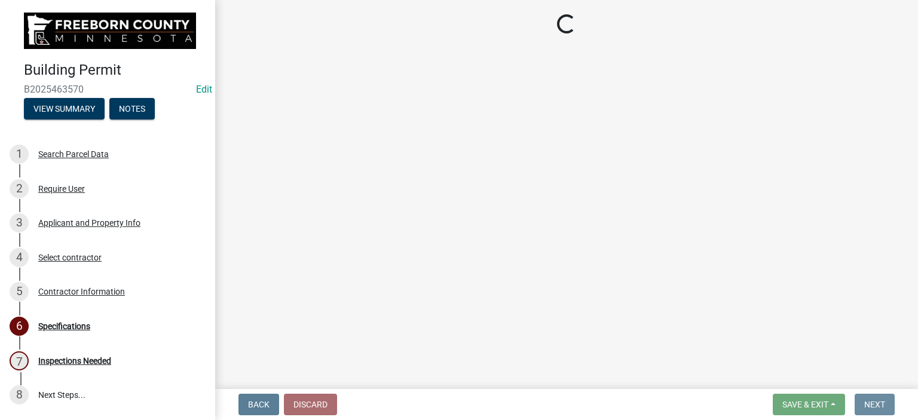
scroll to position [0, 0]
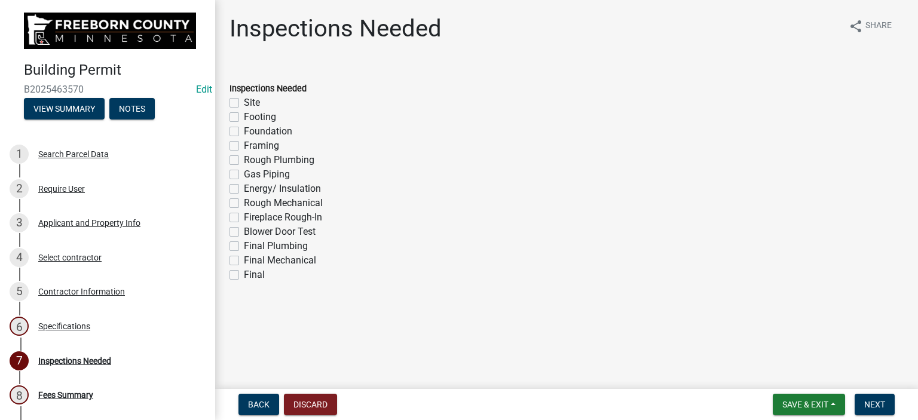
click at [244, 273] on label "Final" at bounding box center [254, 275] width 21 height 14
click at [244, 273] on input "Final" at bounding box center [248, 272] width 8 height 8
checkbox input "true"
checkbox input "false"
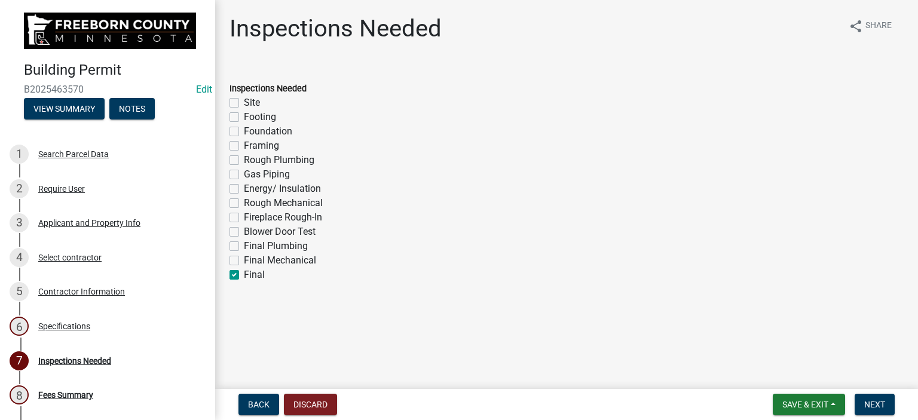
checkbox input "false"
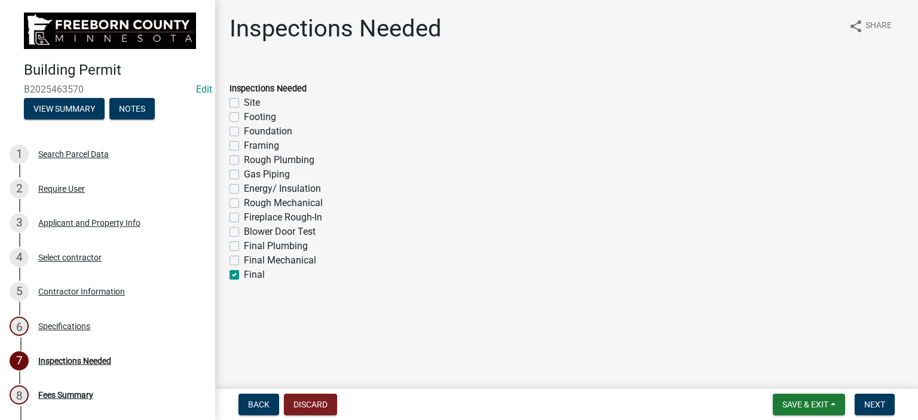
checkbox input "false"
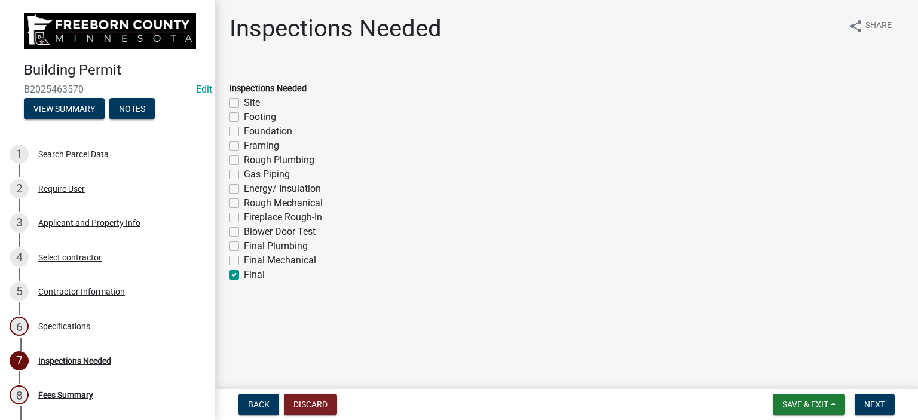
checkbox input "true"
click at [870, 411] on button "Next" at bounding box center [875, 405] width 40 height 22
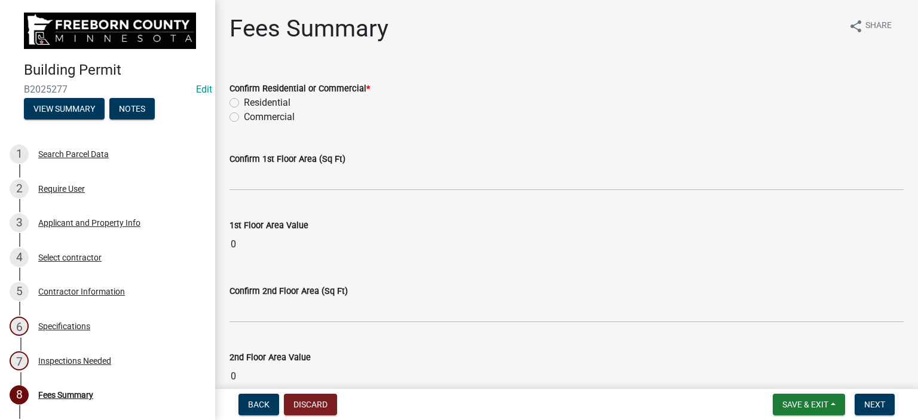
click at [244, 103] on label "Residential" at bounding box center [267, 103] width 47 height 14
click at [244, 103] on input "Residential" at bounding box center [248, 100] width 8 height 8
radio input "true"
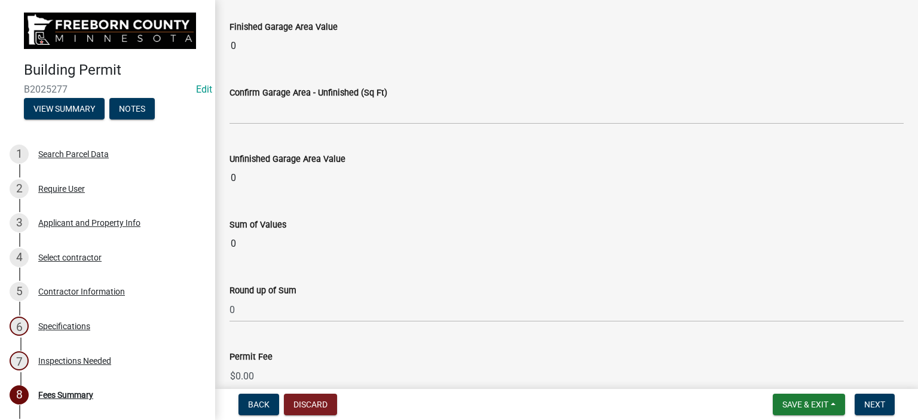
scroll to position [1315, 0]
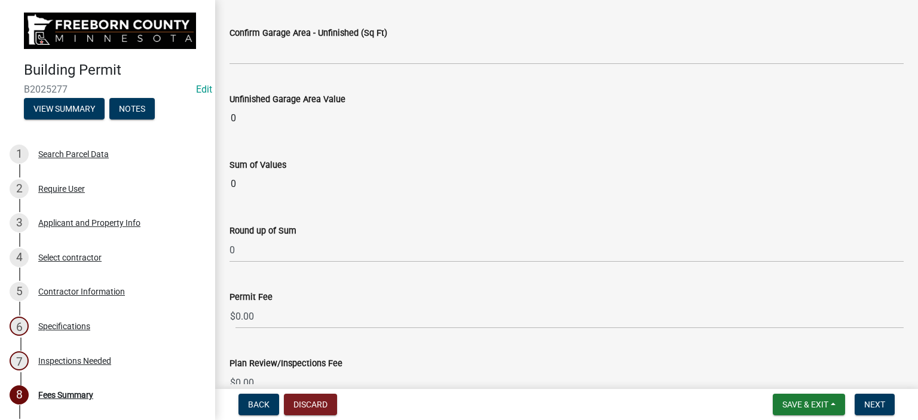
click at [239, 184] on input "0" at bounding box center [567, 184] width 674 height 24
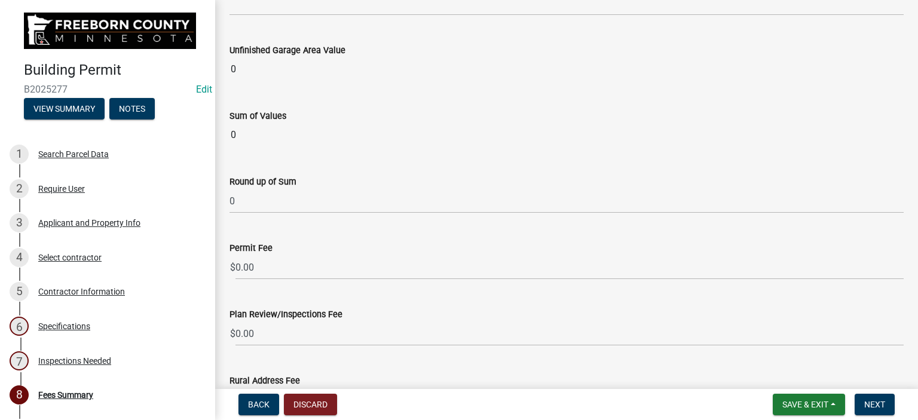
scroll to position [1435, 0]
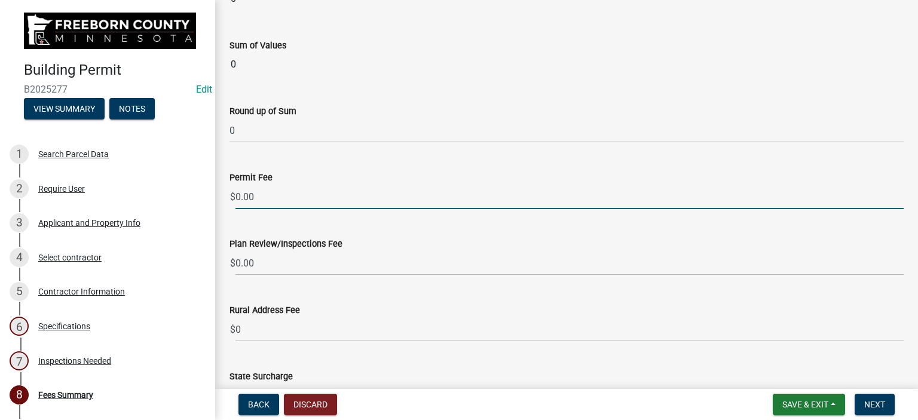
click at [255, 198] on input "0.00" at bounding box center [570, 197] width 668 height 25
type input "0"
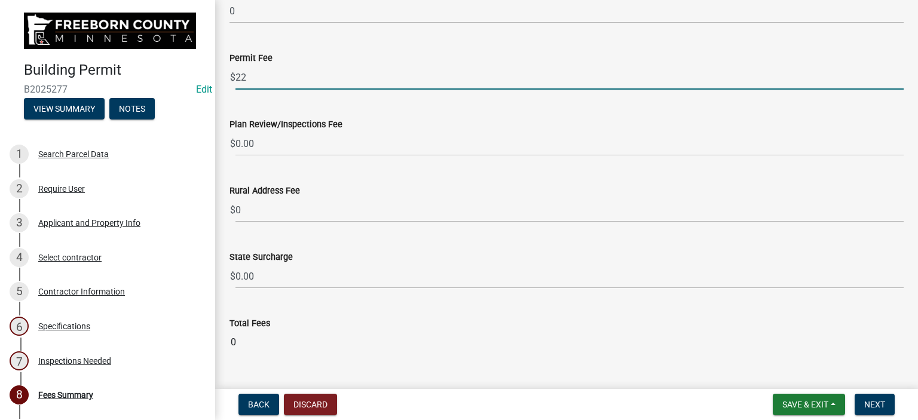
type input "22"
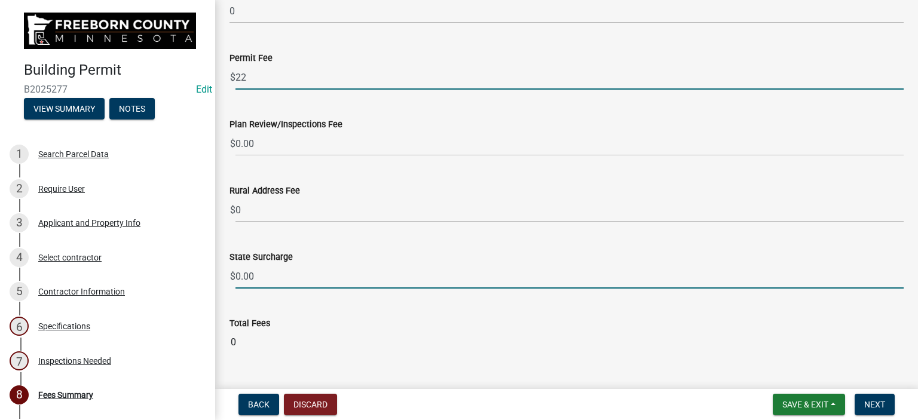
scroll to position [1447, 0]
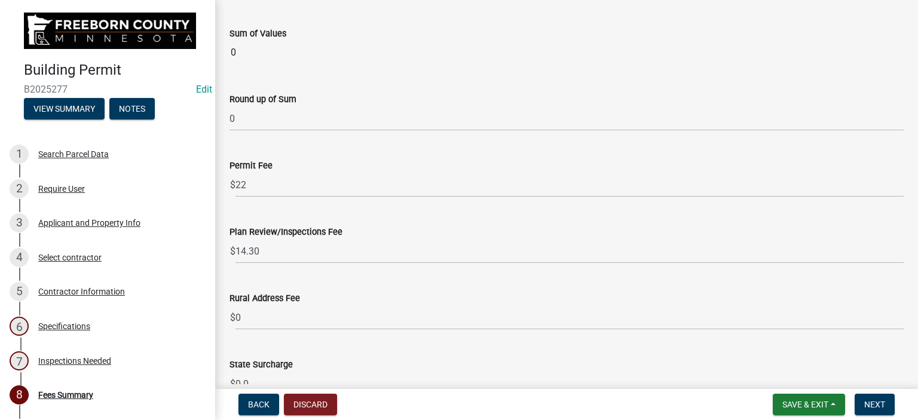
scroll to position [1449, 0]
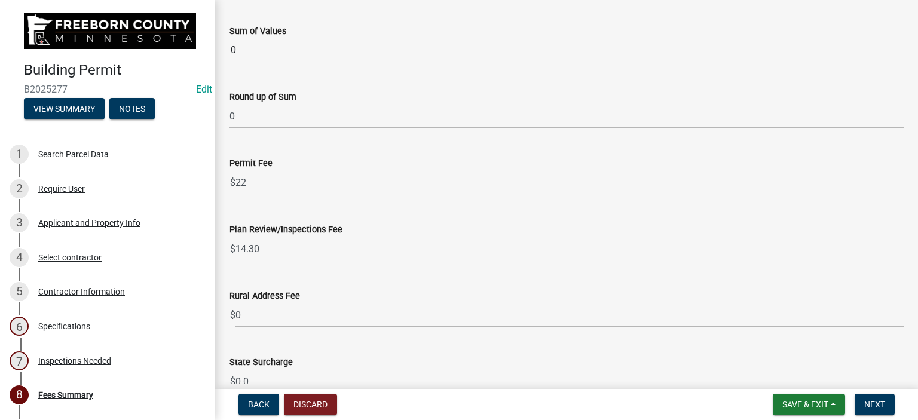
type input "0"
type input "1.00"
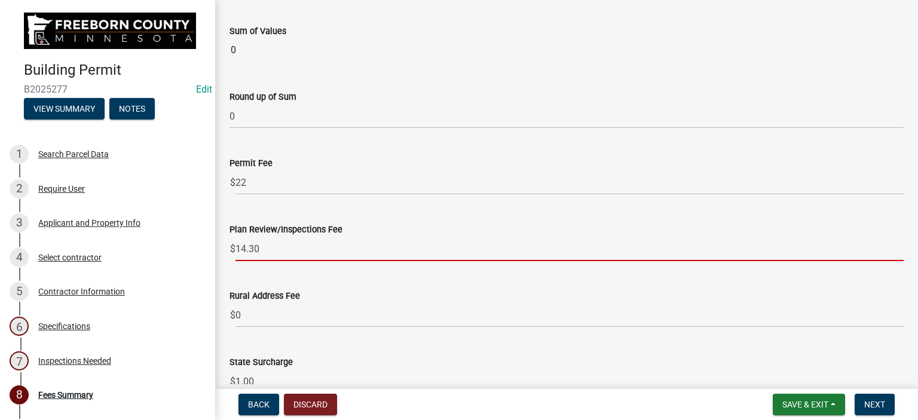
click at [261, 241] on input "14.30" at bounding box center [570, 249] width 668 height 25
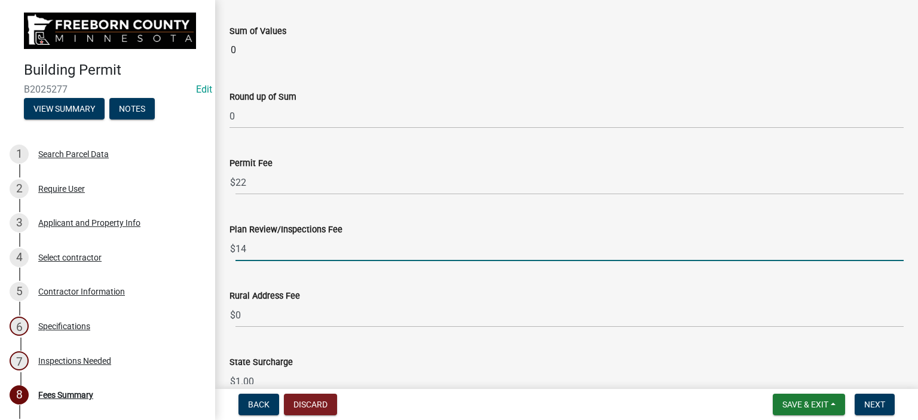
type input "1"
type input "0"
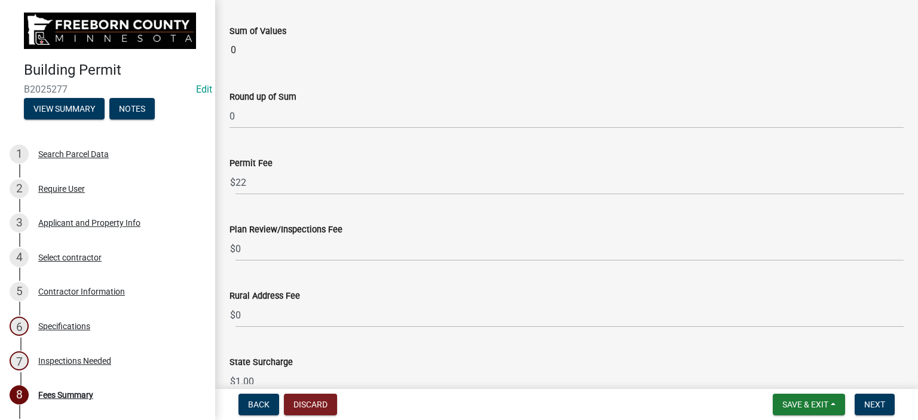
click at [295, 279] on div "Rural Address Fee $ 0" at bounding box center [567, 300] width 674 height 56
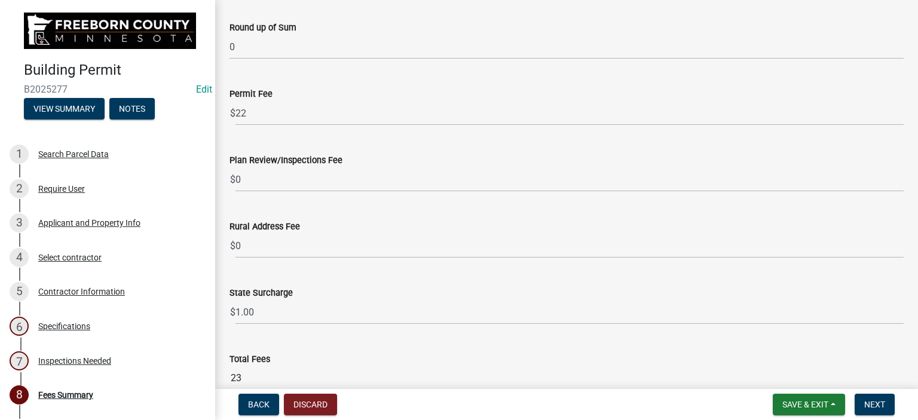
scroll to position [1578, 0]
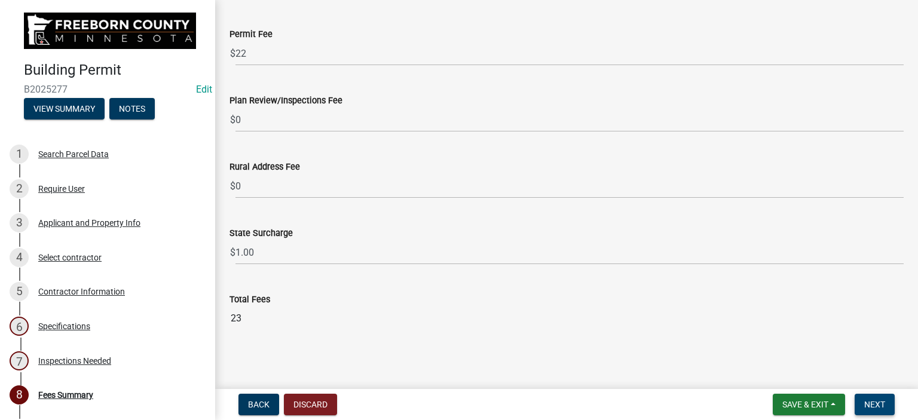
click at [866, 403] on span "Next" at bounding box center [874, 405] width 21 height 10
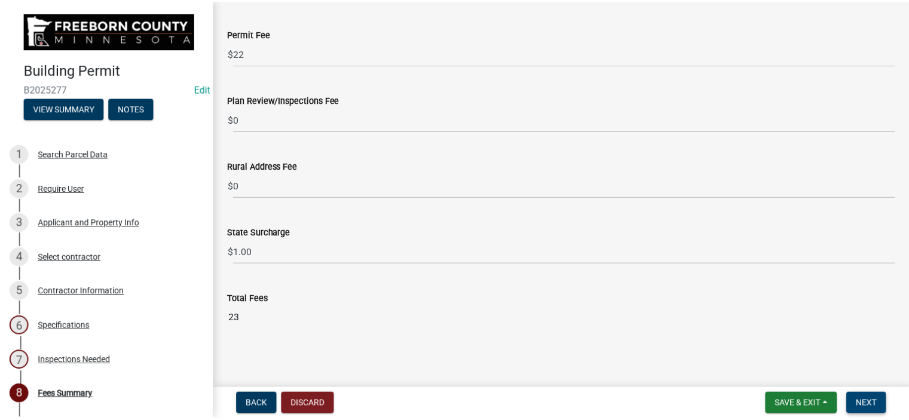
scroll to position [0, 0]
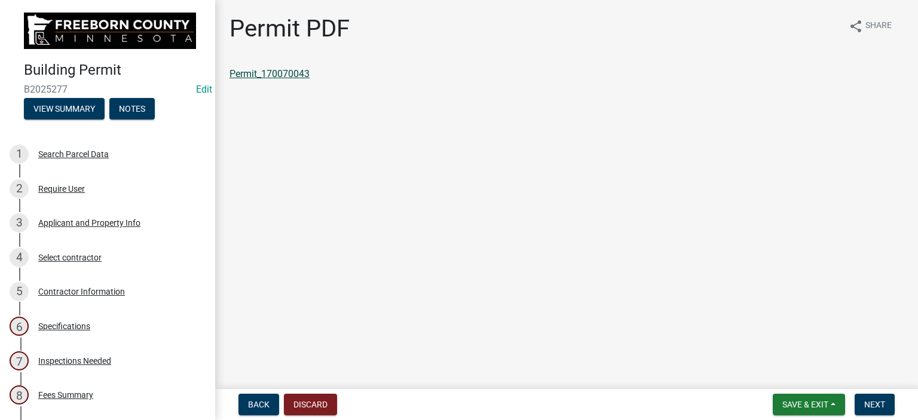
click at [286, 74] on link "Permit_170070043" at bounding box center [270, 73] width 80 height 11
click at [817, 397] on button "Save & Exit" at bounding box center [809, 405] width 72 height 22
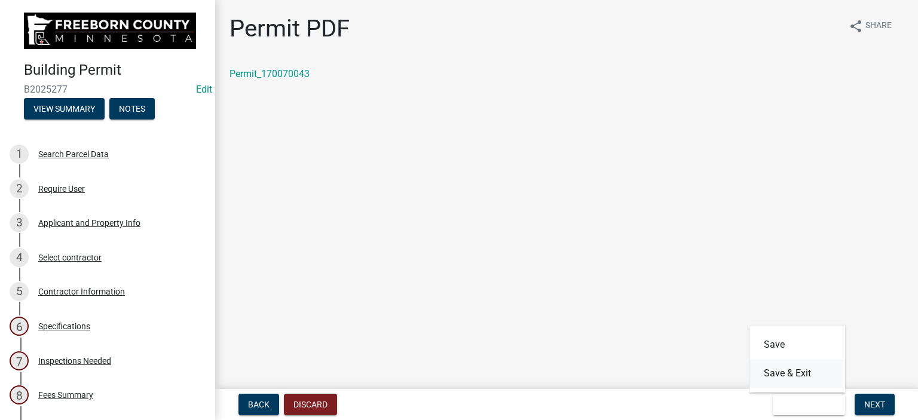
click at [800, 372] on button "Save & Exit" at bounding box center [798, 373] width 96 height 29
